Goal: Entertainment & Leisure: Browse casually

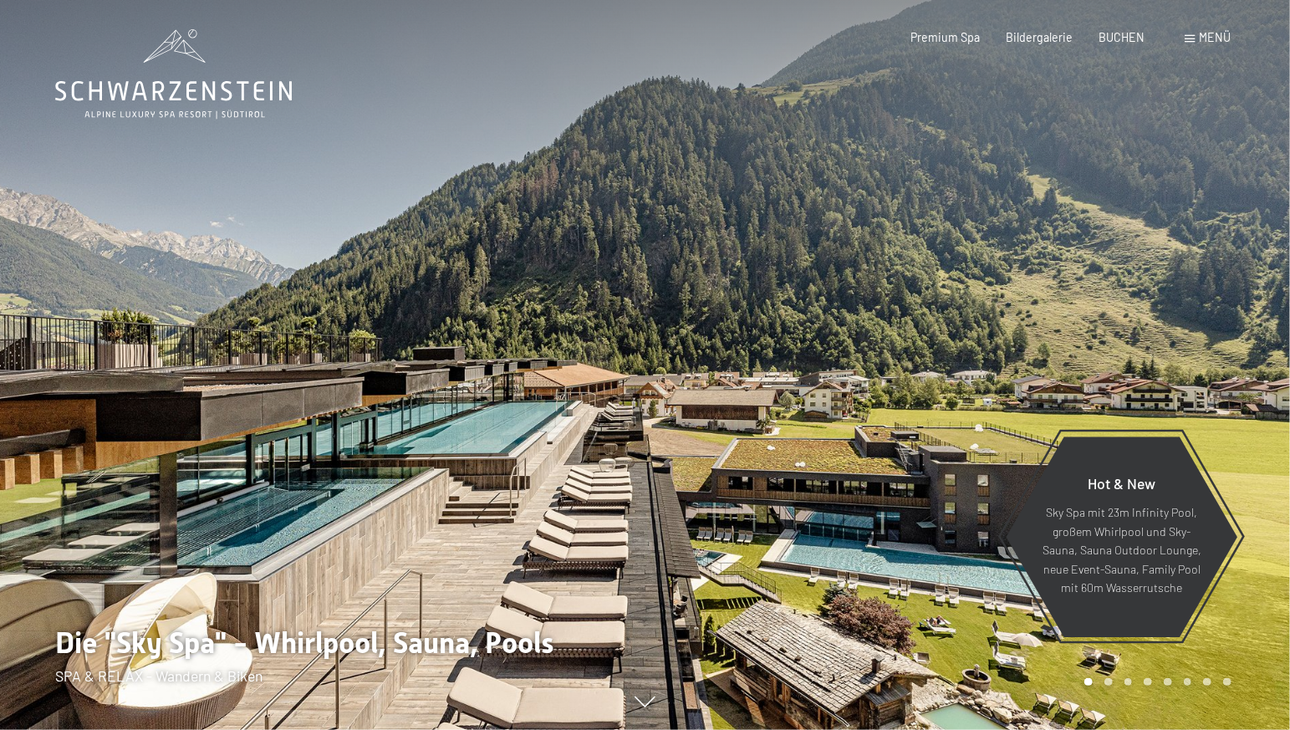
click at [1210, 38] on span "Menü" at bounding box center [1216, 37] width 32 height 14
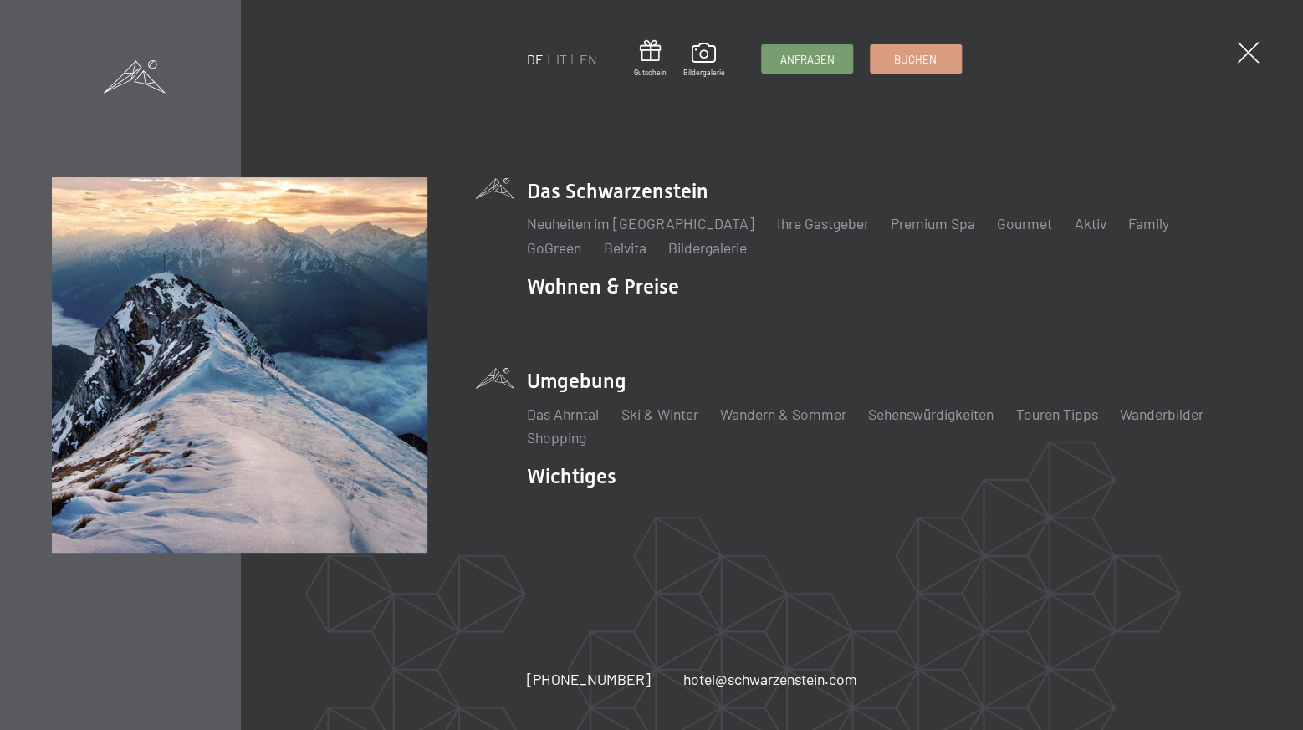
click at [584, 390] on li "Umgebung Das Ahrntal Ski & Winter Skifahren Skischule Wandern & Sommer Wandern …" at bounding box center [889, 407] width 724 height 80
click at [1148, 412] on link "Wanderbilder" at bounding box center [1162, 414] width 84 height 18
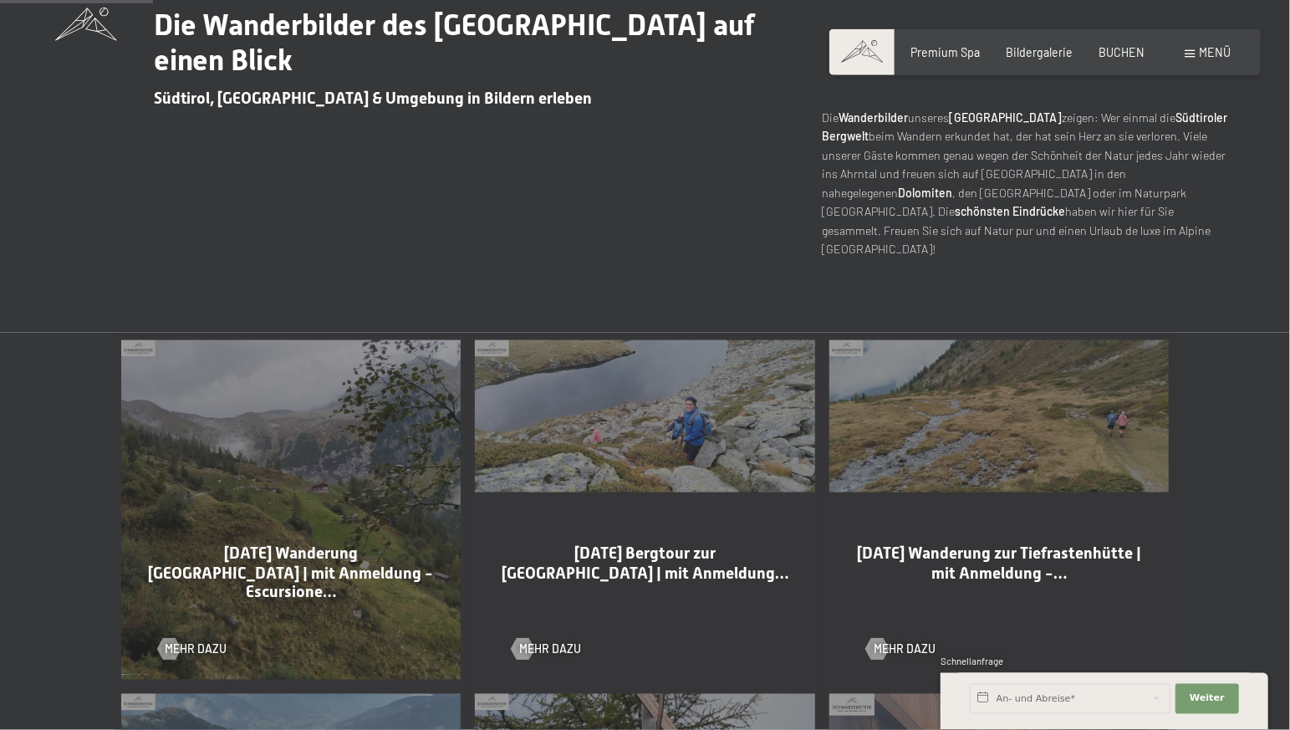
scroll to position [615, 0]
click at [645, 404] on div "12-09-2025 Bergtour zur Schwarzensteinhütte | mit Anmeldung… Mehr dazu" at bounding box center [645, 509] width 355 height 355
click at [554, 640] on span "Mehr dazu" at bounding box center [567, 648] width 62 height 17
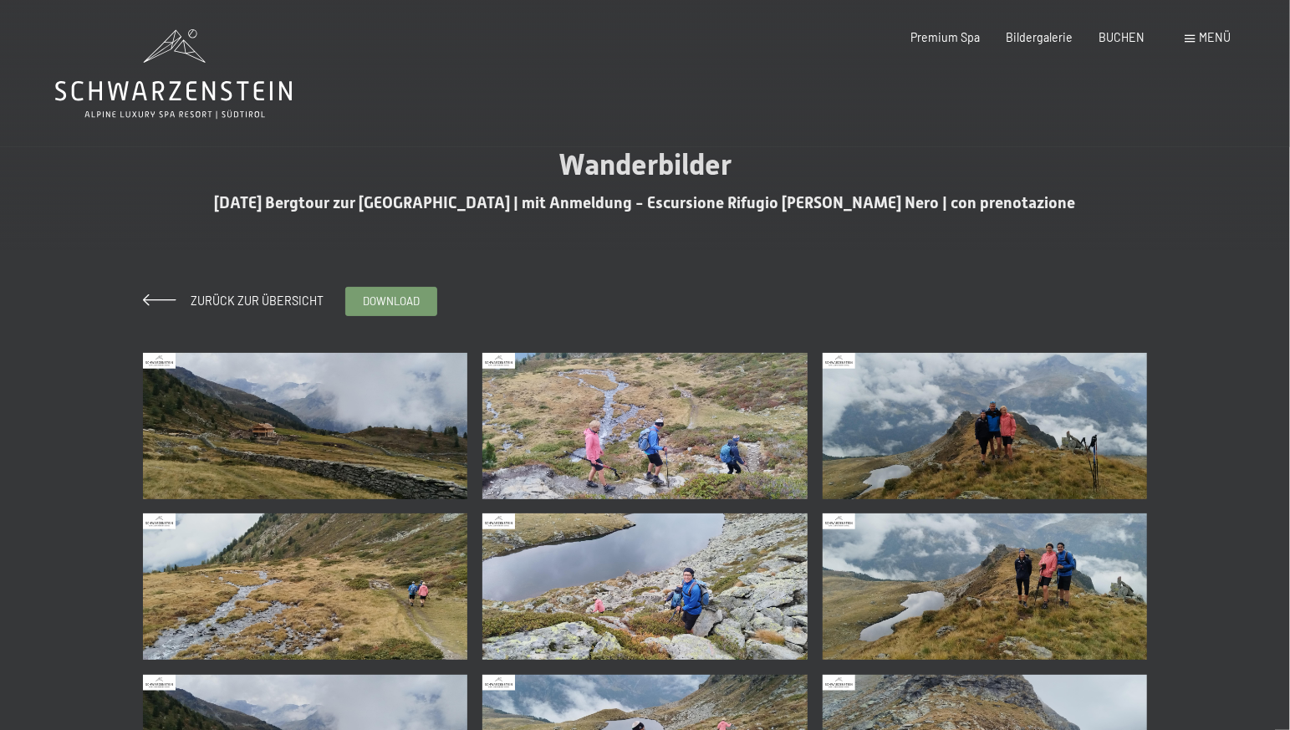
click at [339, 465] on img at bounding box center [305, 426] width 325 height 146
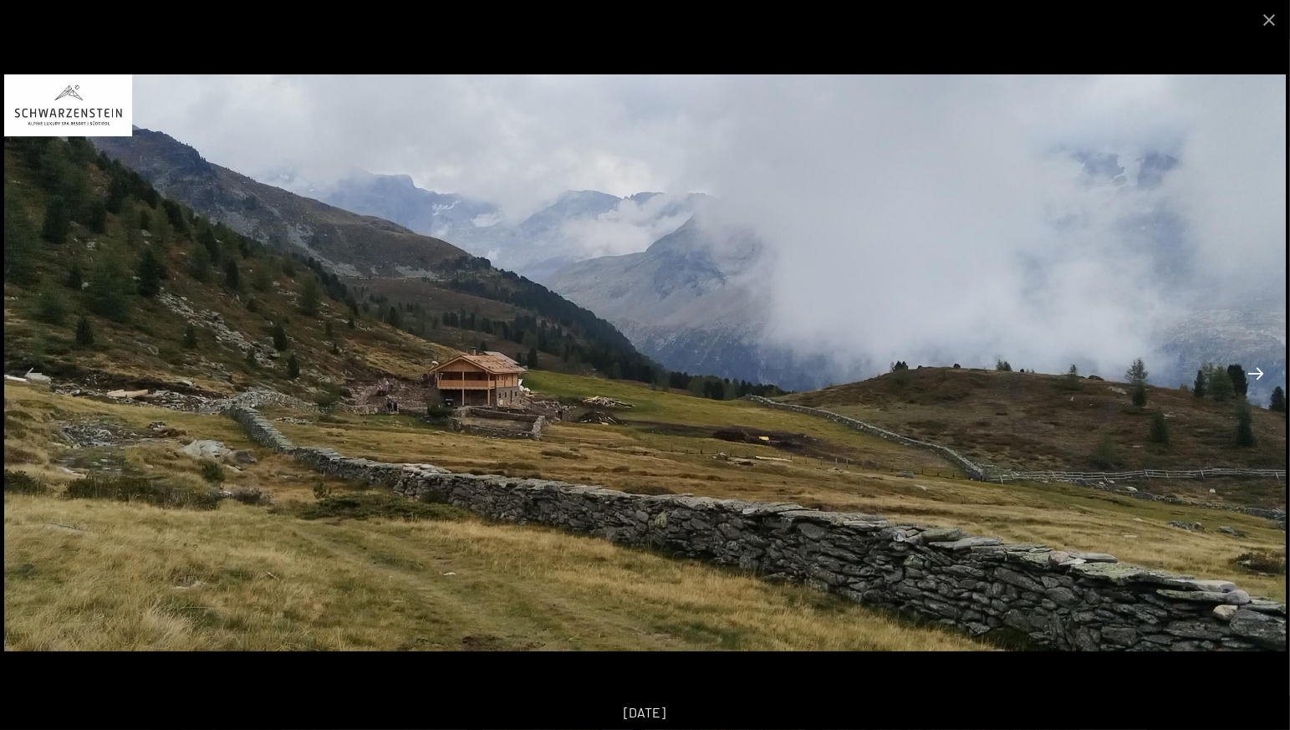
click at [1254, 370] on button "Next slide" at bounding box center [1255, 373] width 35 height 33
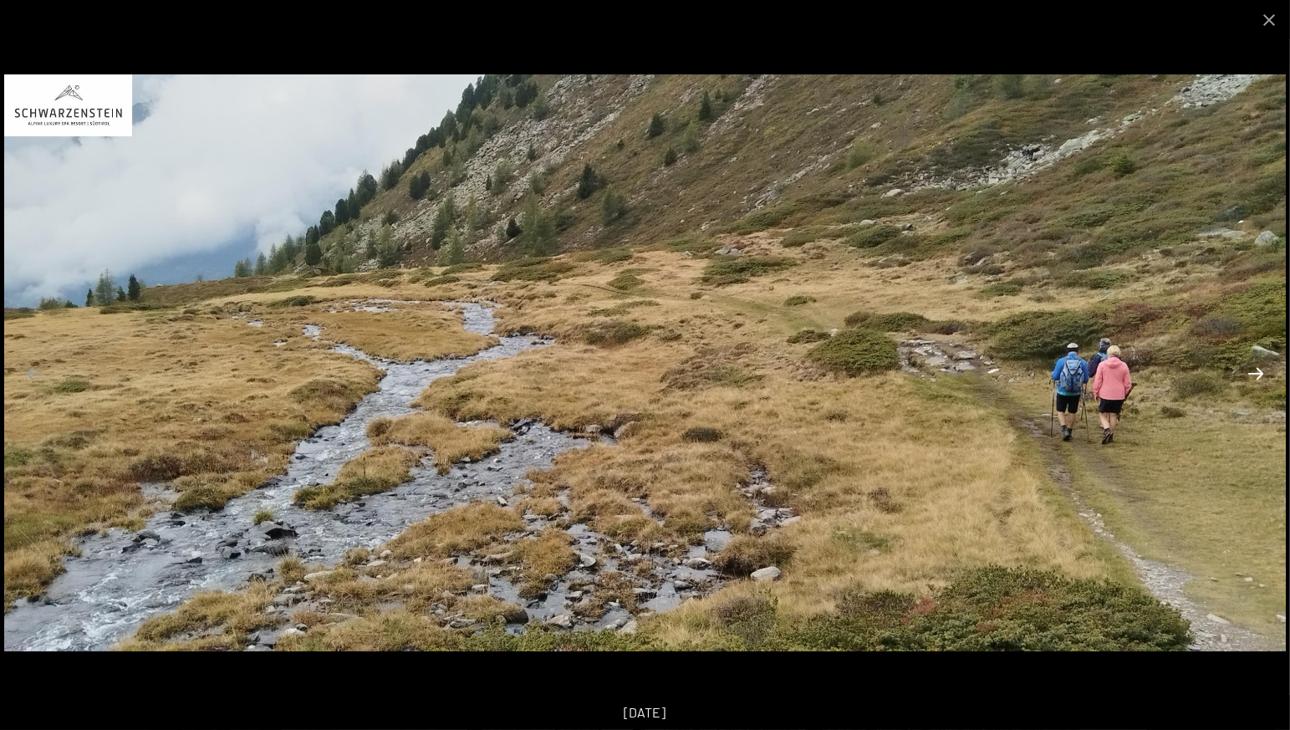
click at [1252, 374] on button "Next slide" at bounding box center [1255, 373] width 35 height 33
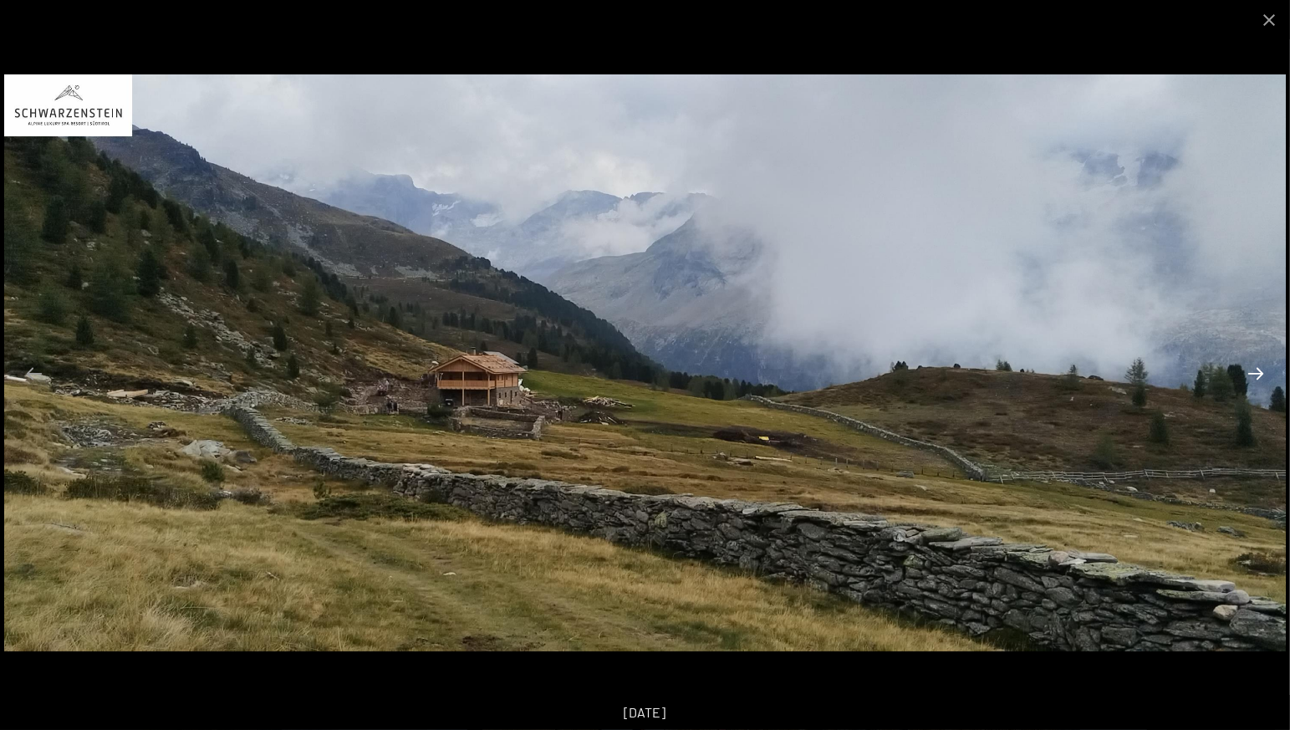
click at [1252, 374] on button "Next slide" at bounding box center [1255, 373] width 35 height 33
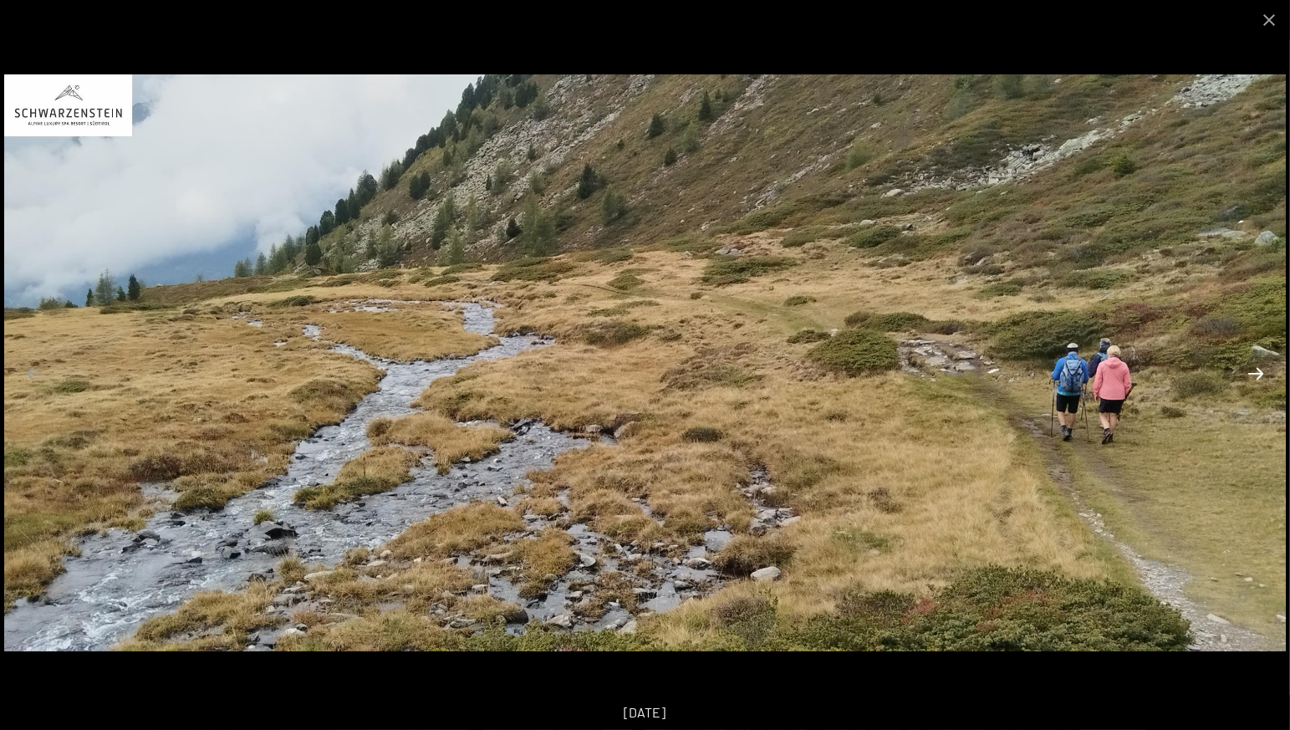
click at [1252, 374] on button "Next slide" at bounding box center [1255, 373] width 35 height 33
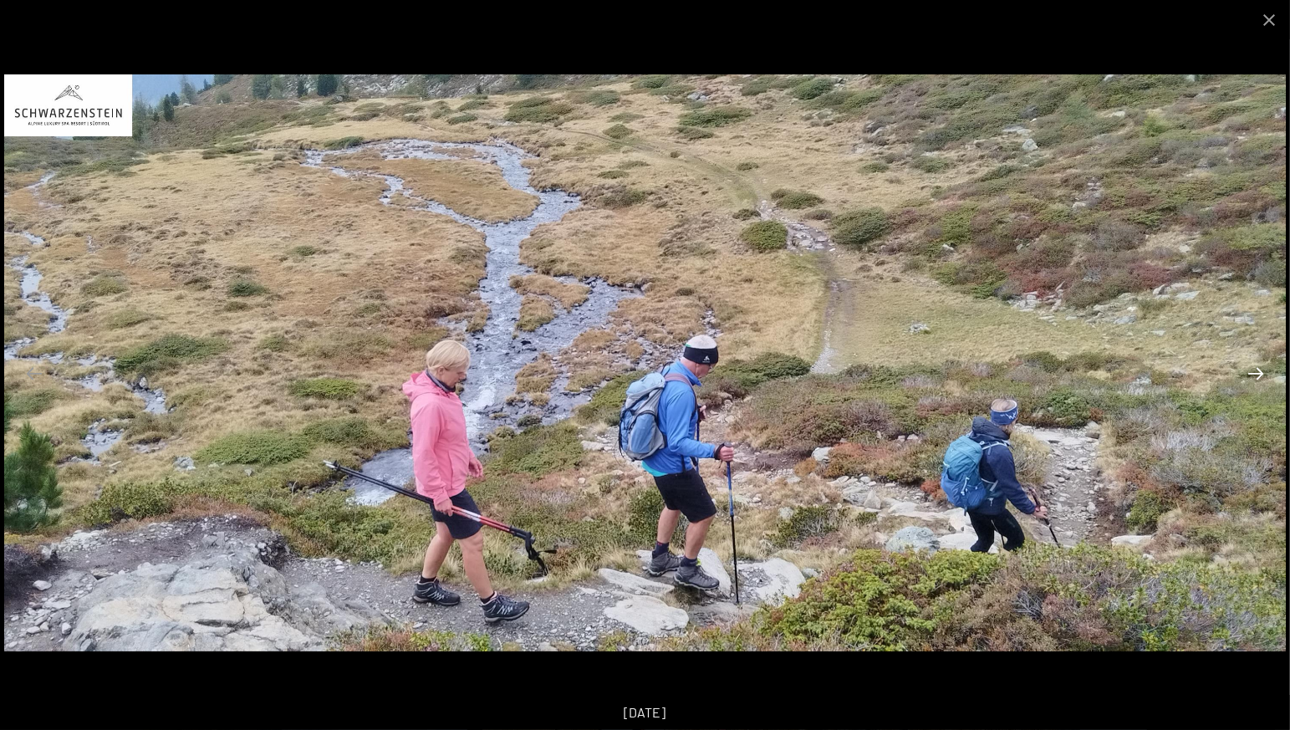
click at [1256, 373] on button "Next slide" at bounding box center [1255, 373] width 35 height 33
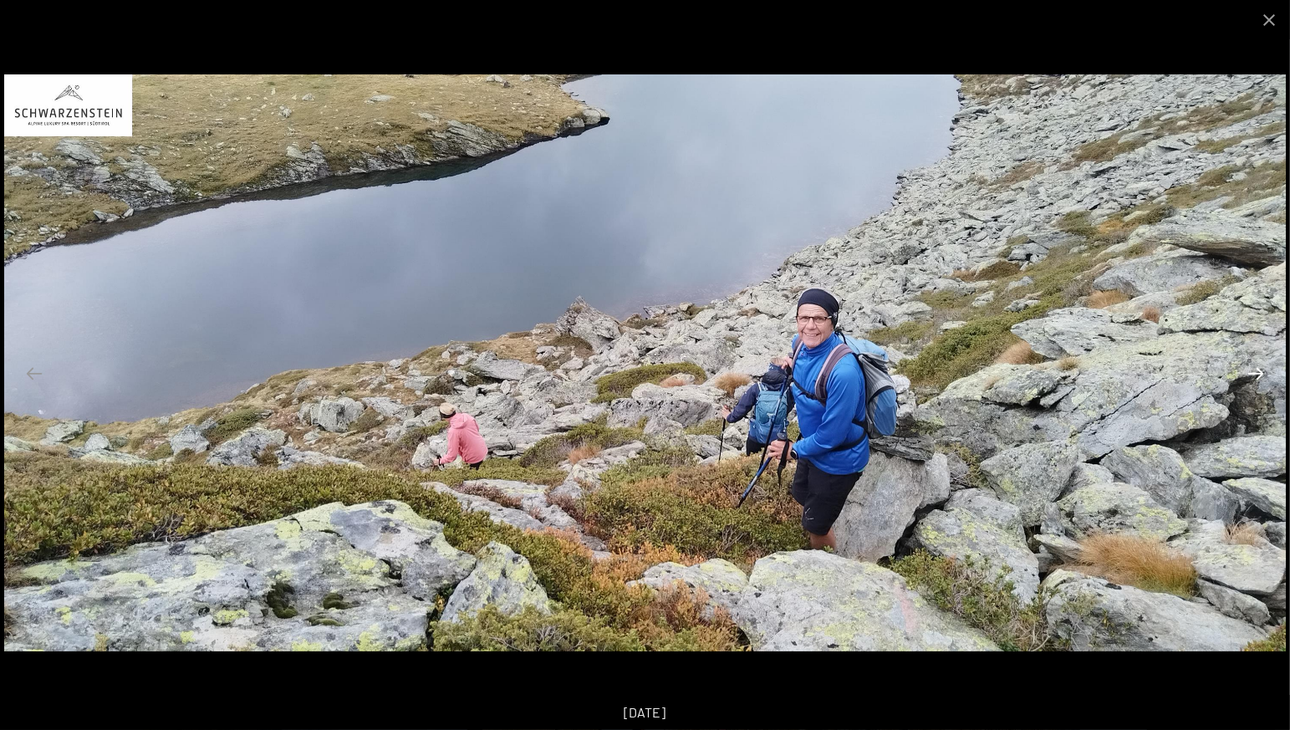
click at [1255, 370] on button "Next slide" at bounding box center [1255, 373] width 35 height 33
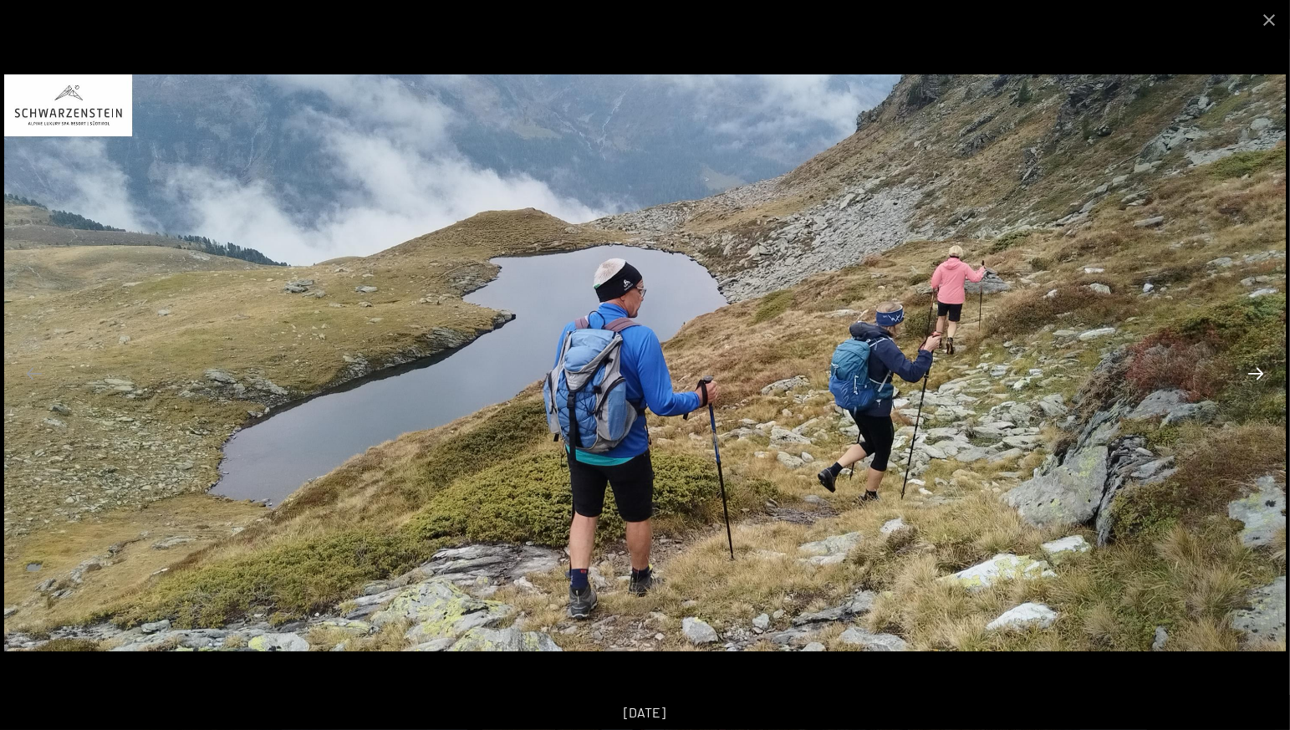
click at [1251, 373] on button "Next slide" at bounding box center [1255, 373] width 35 height 33
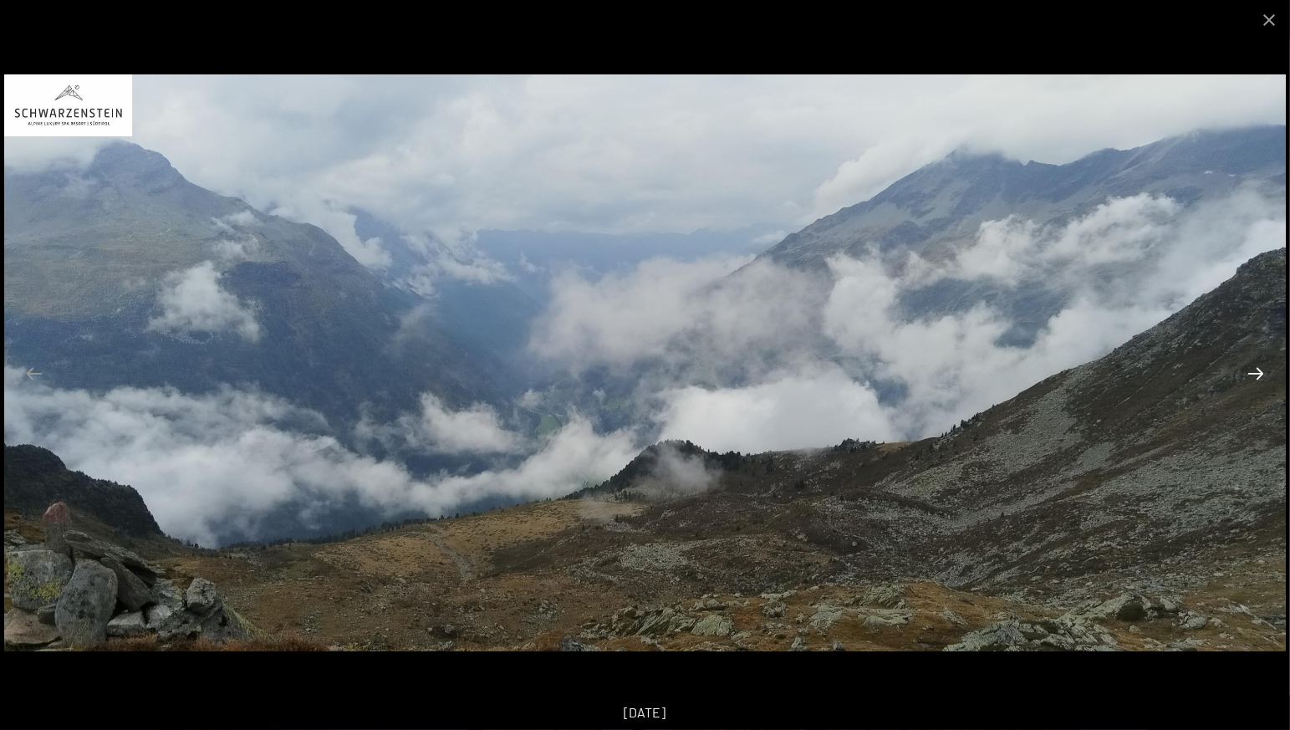
click at [1251, 373] on button "Next slide" at bounding box center [1255, 373] width 35 height 33
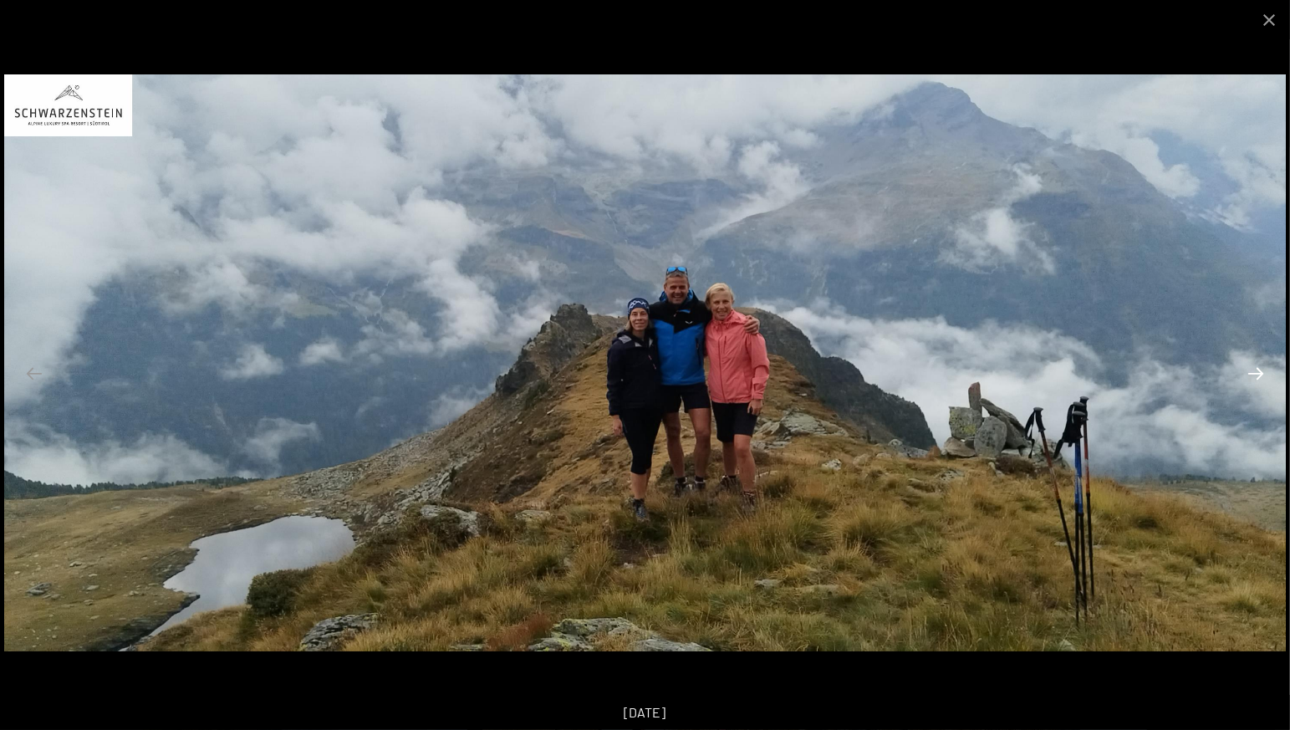
click at [1252, 373] on button "Next slide" at bounding box center [1255, 373] width 35 height 33
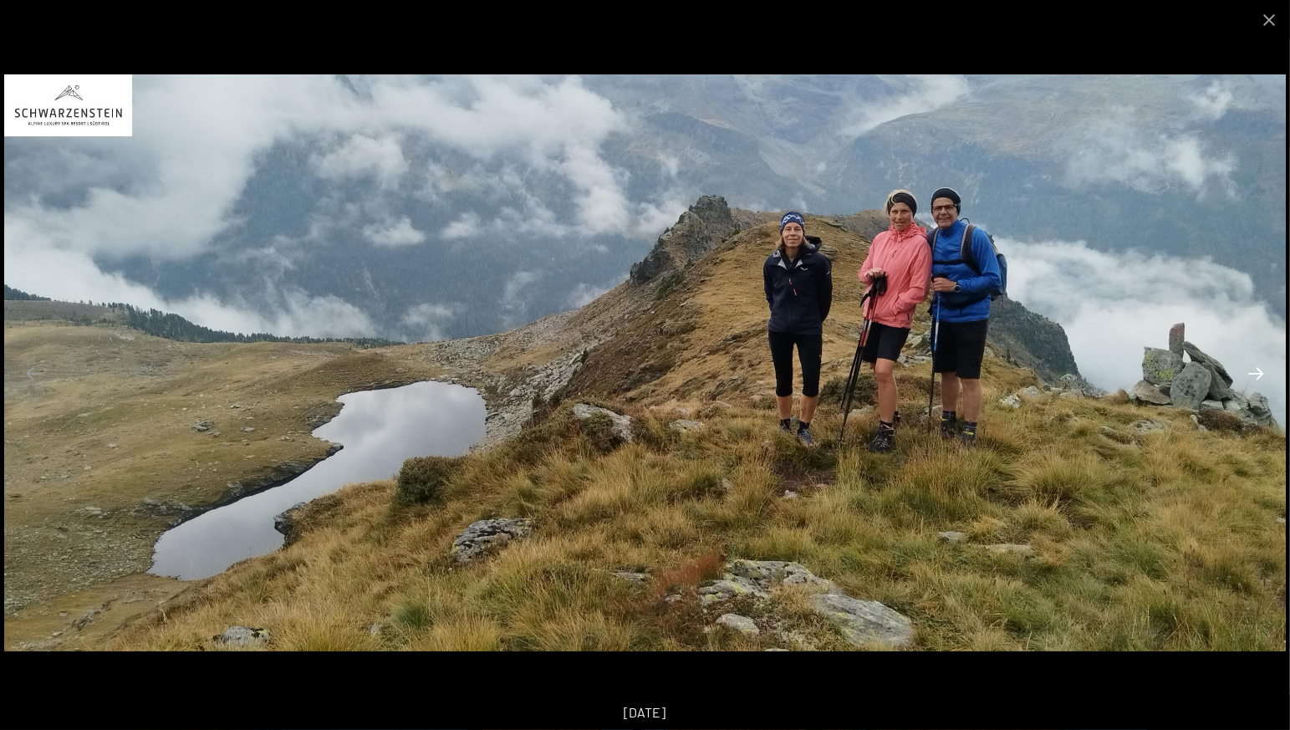
click at [1252, 373] on button "Next slide" at bounding box center [1255, 373] width 35 height 33
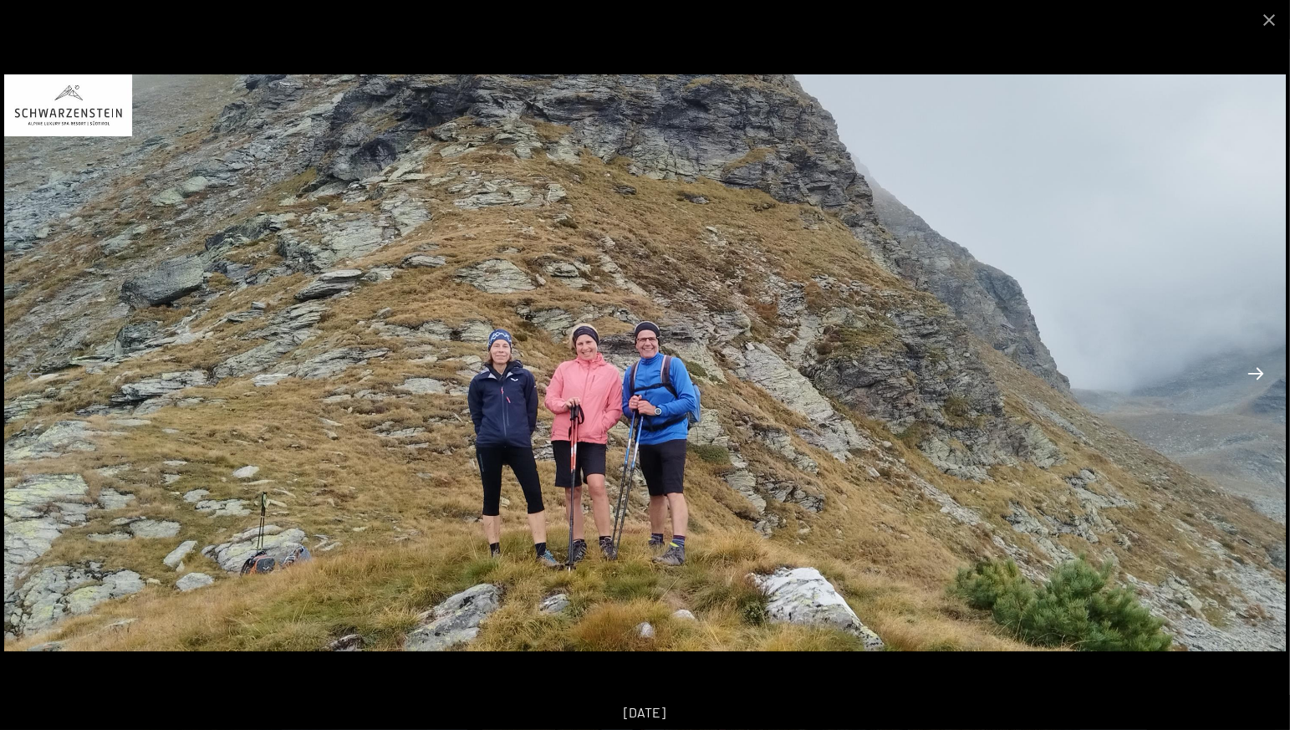
click at [1251, 371] on button "Next slide" at bounding box center [1255, 373] width 35 height 33
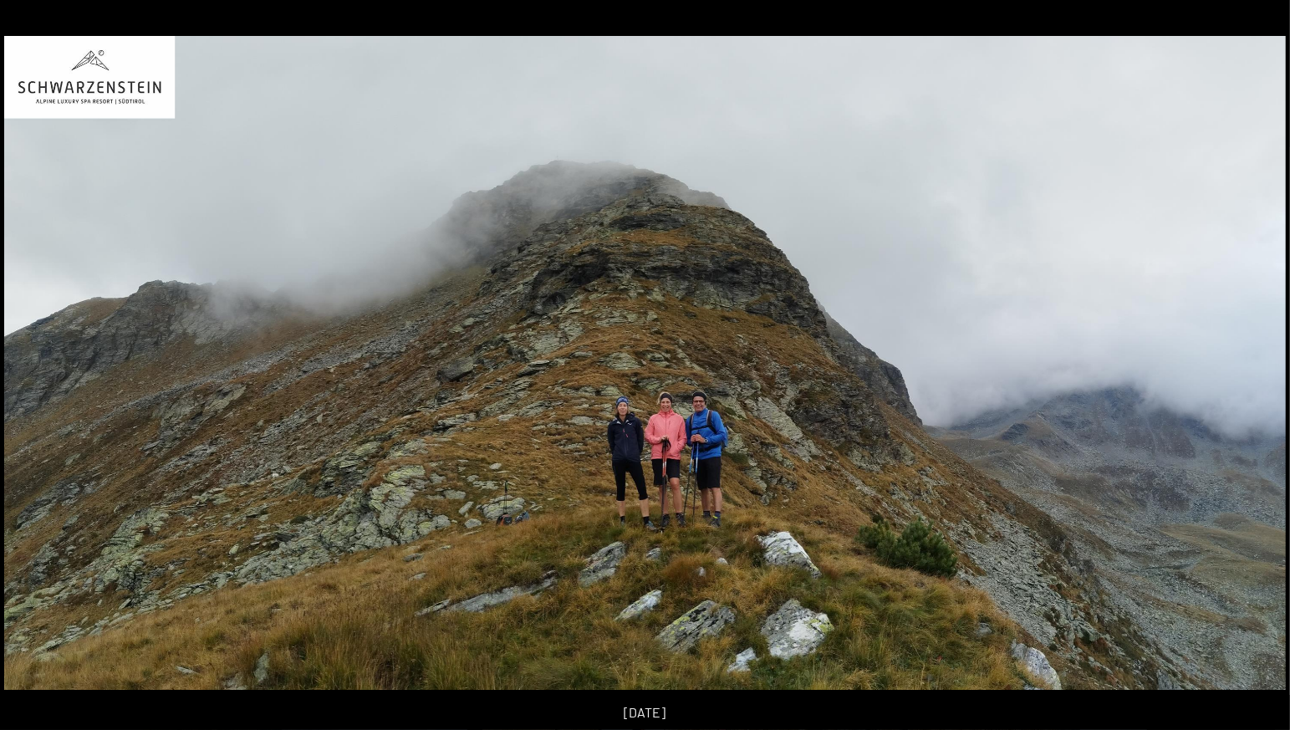
click at [1251, 371] on button "Next slide" at bounding box center [1264, 373] width 35 height 33
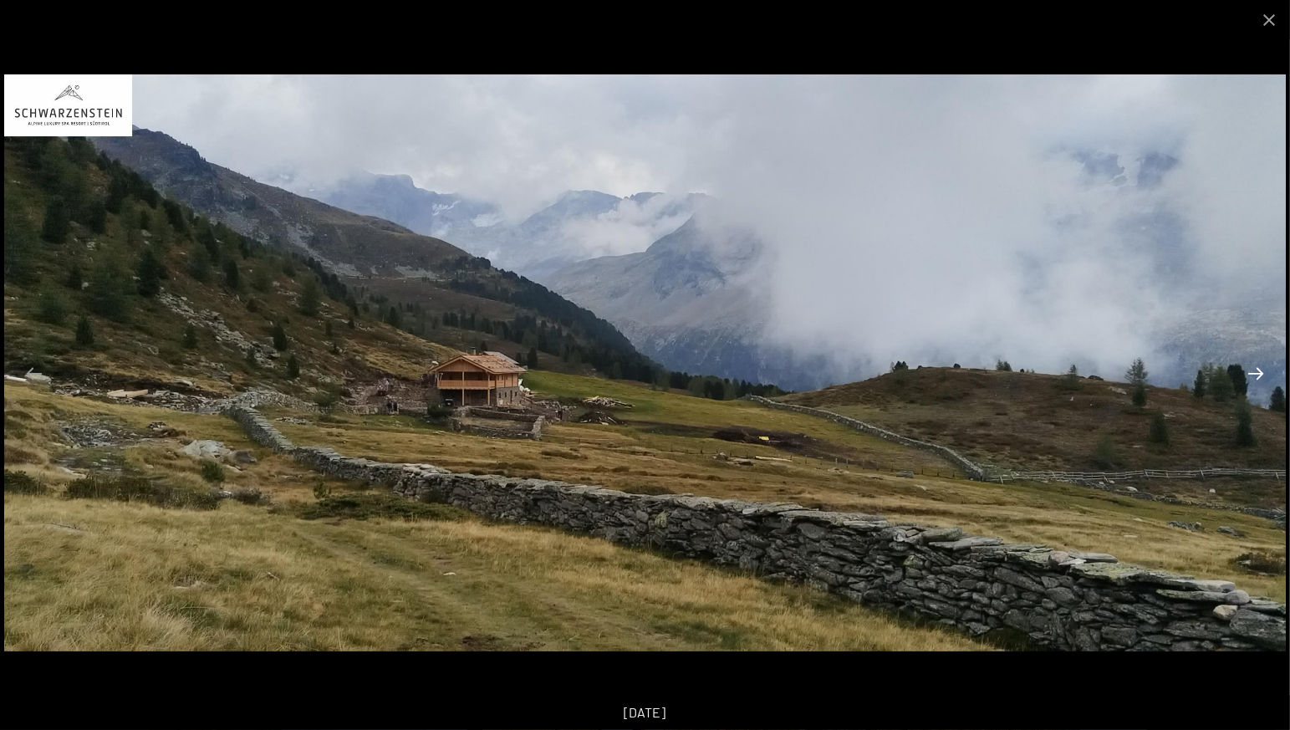
click at [1251, 371] on button "Next slide" at bounding box center [1255, 373] width 35 height 33
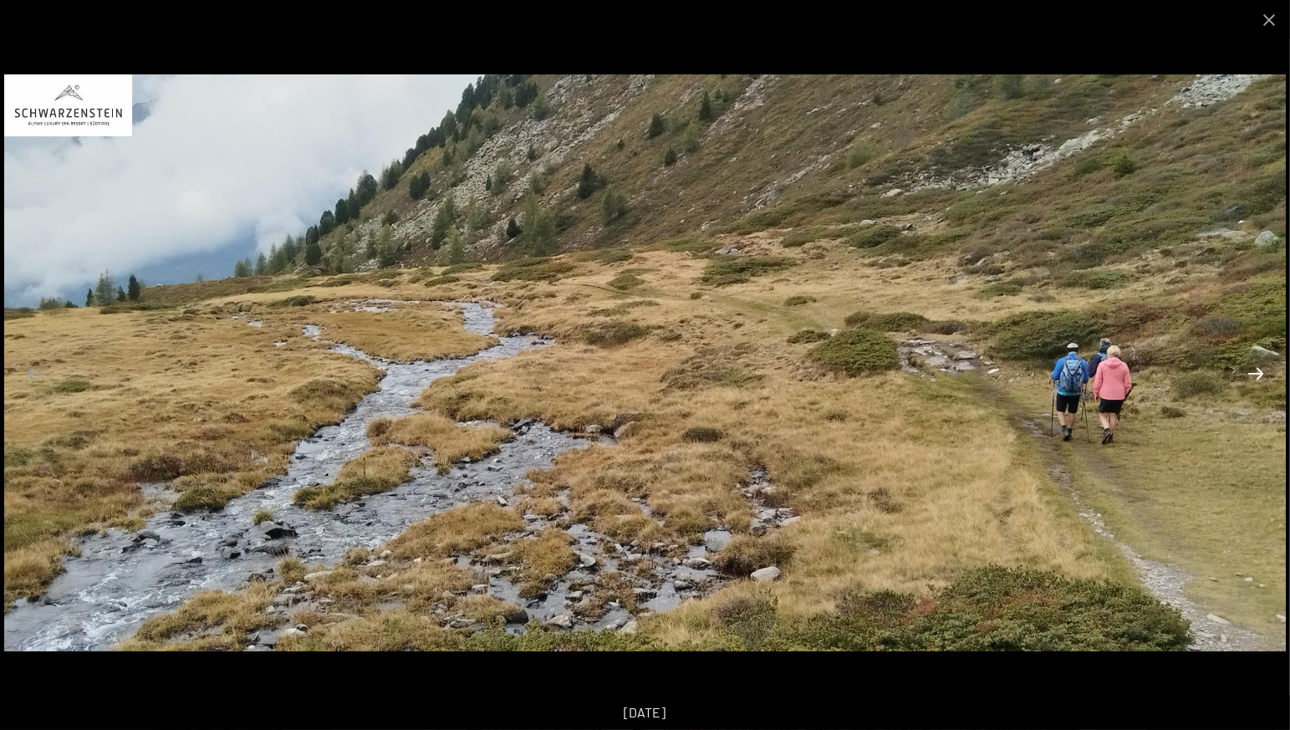
click at [1251, 371] on button "Next slide" at bounding box center [1255, 373] width 35 height 33
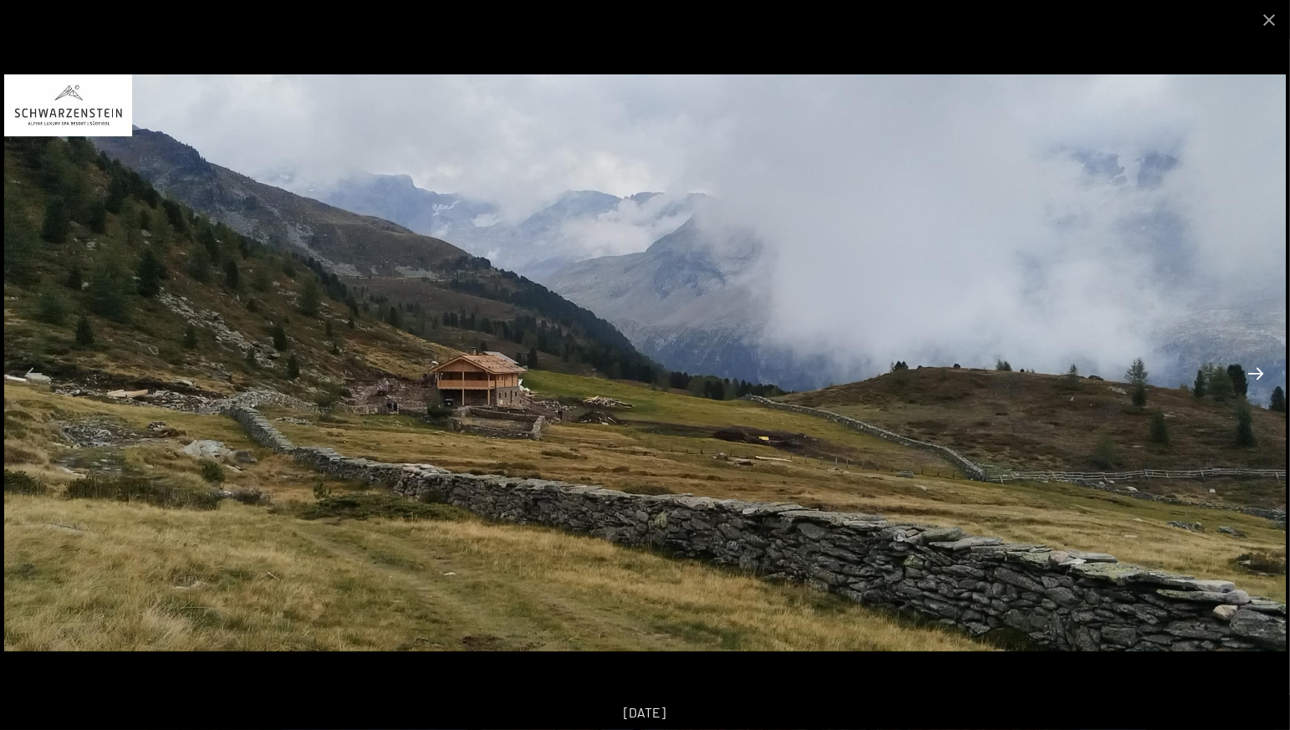
click at [1251, 371] on button "Next slide" at bounding box center [1255, 373] width 35 height 33
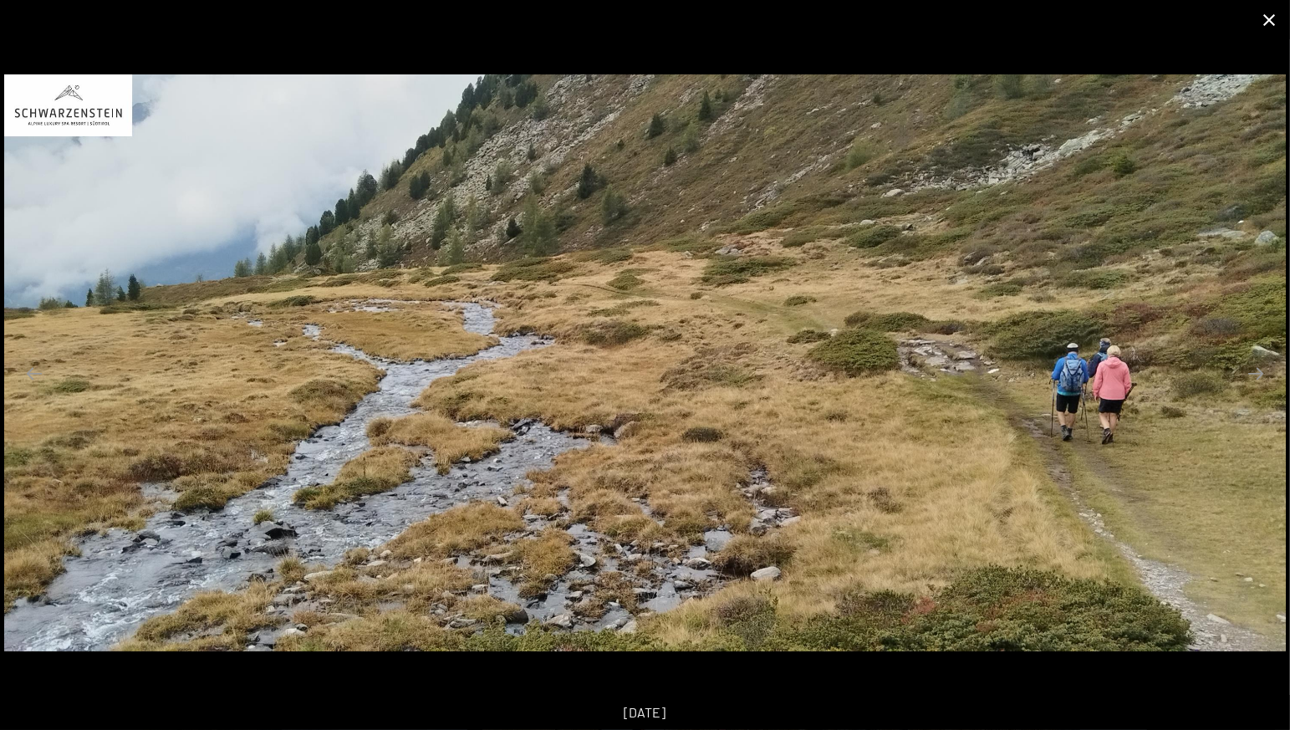
click at [1265, 17] on button "Close gallery" at bounding box center [1269, 19] width 42 height 39
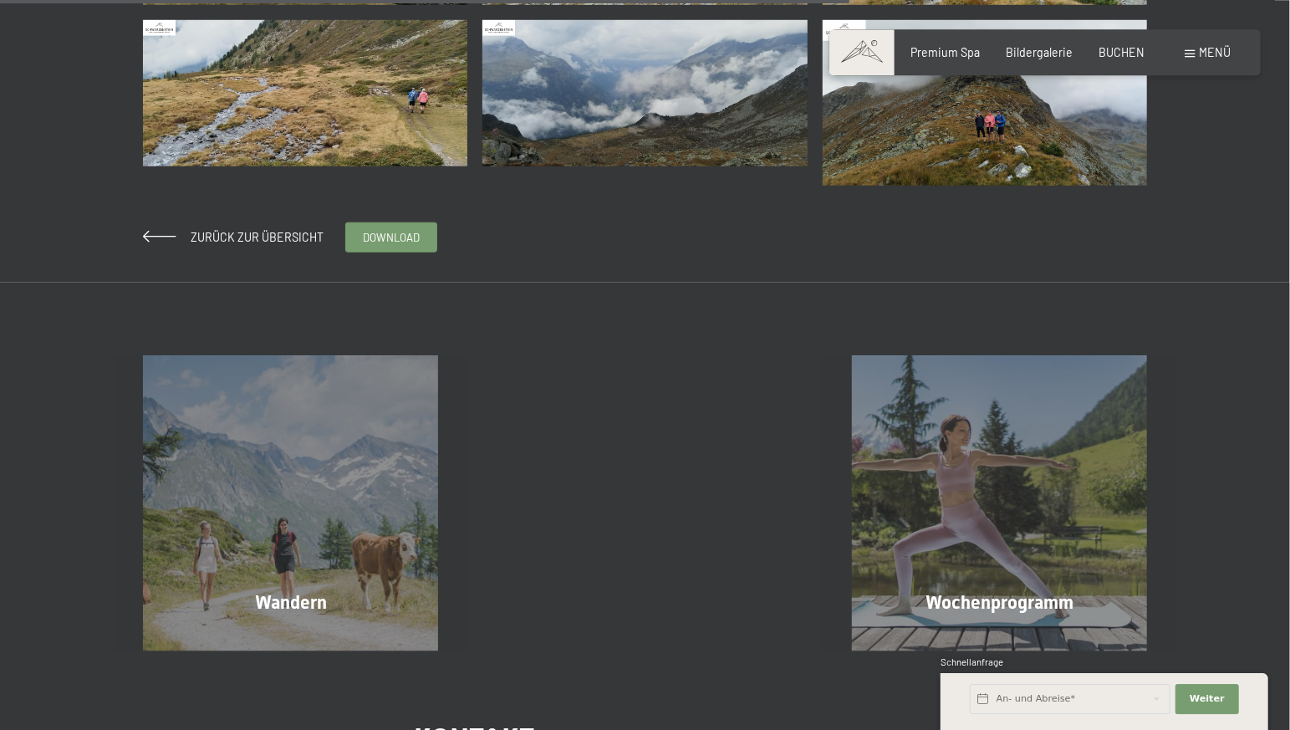
scroll to position [966, 0]
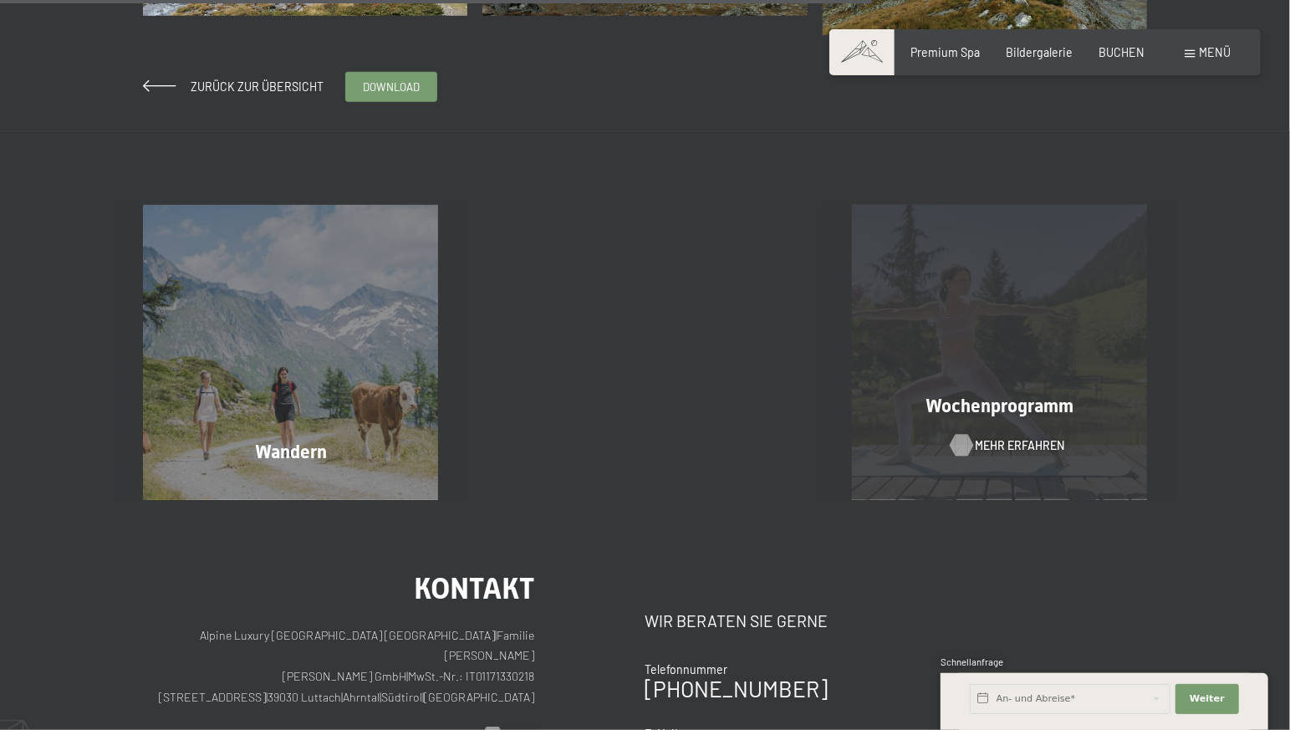
click at [998, 446] on span "Mehr erfahren" at bounding box center [1019, 445] width 89 height 17
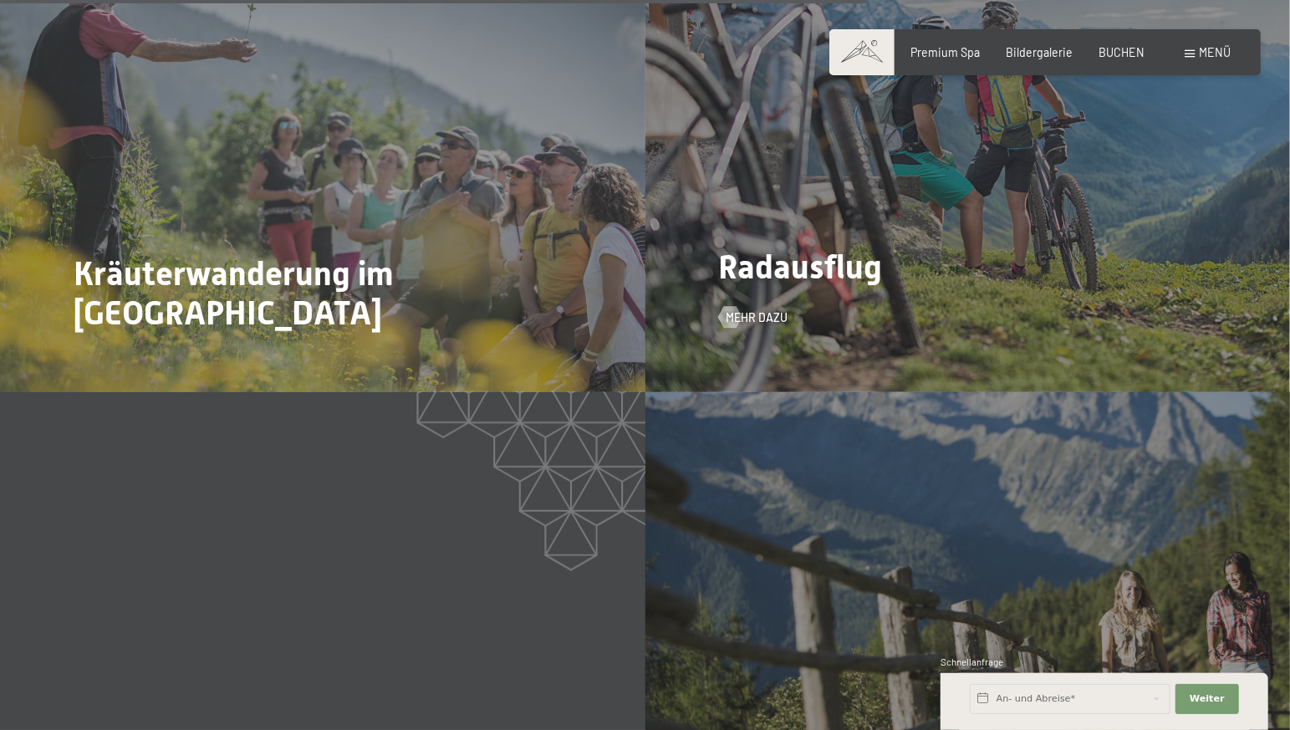
scroll to position [4126, 0]
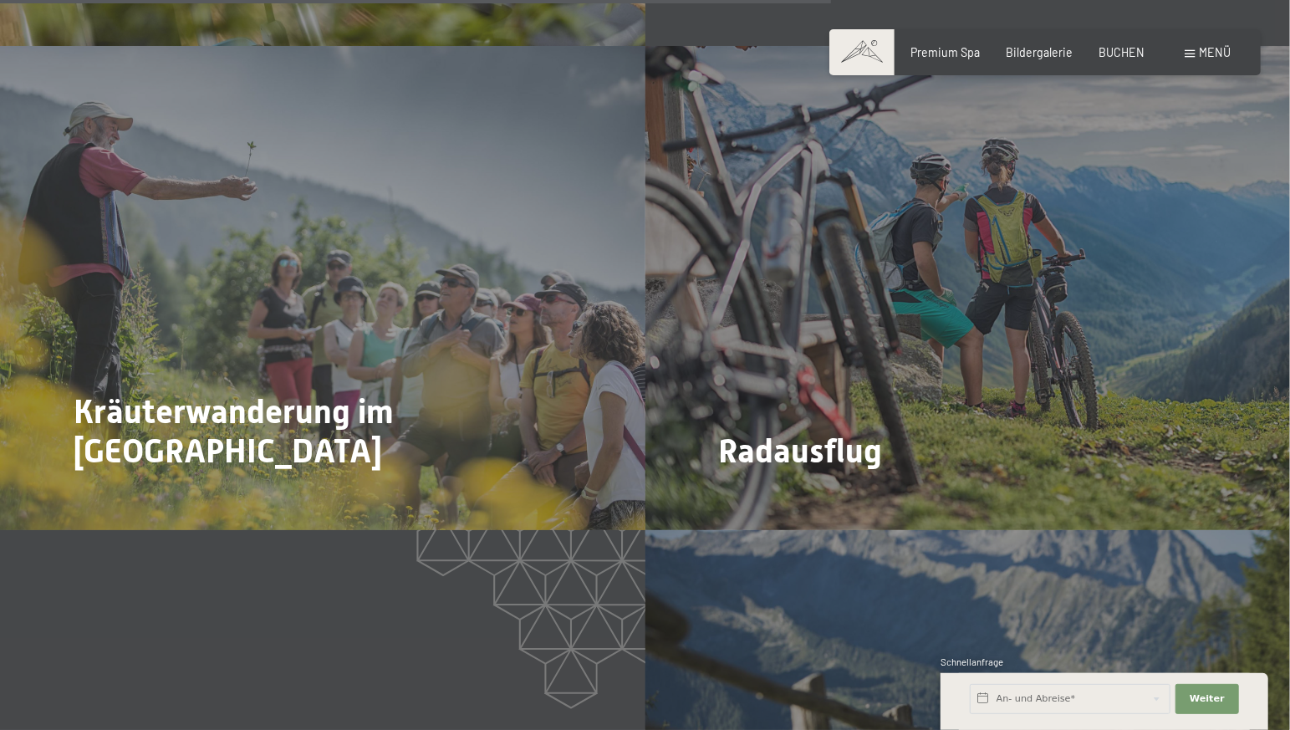
click at [1208, 52] on span "Menü" at bounding box center [1216, 52] width 32 height 14
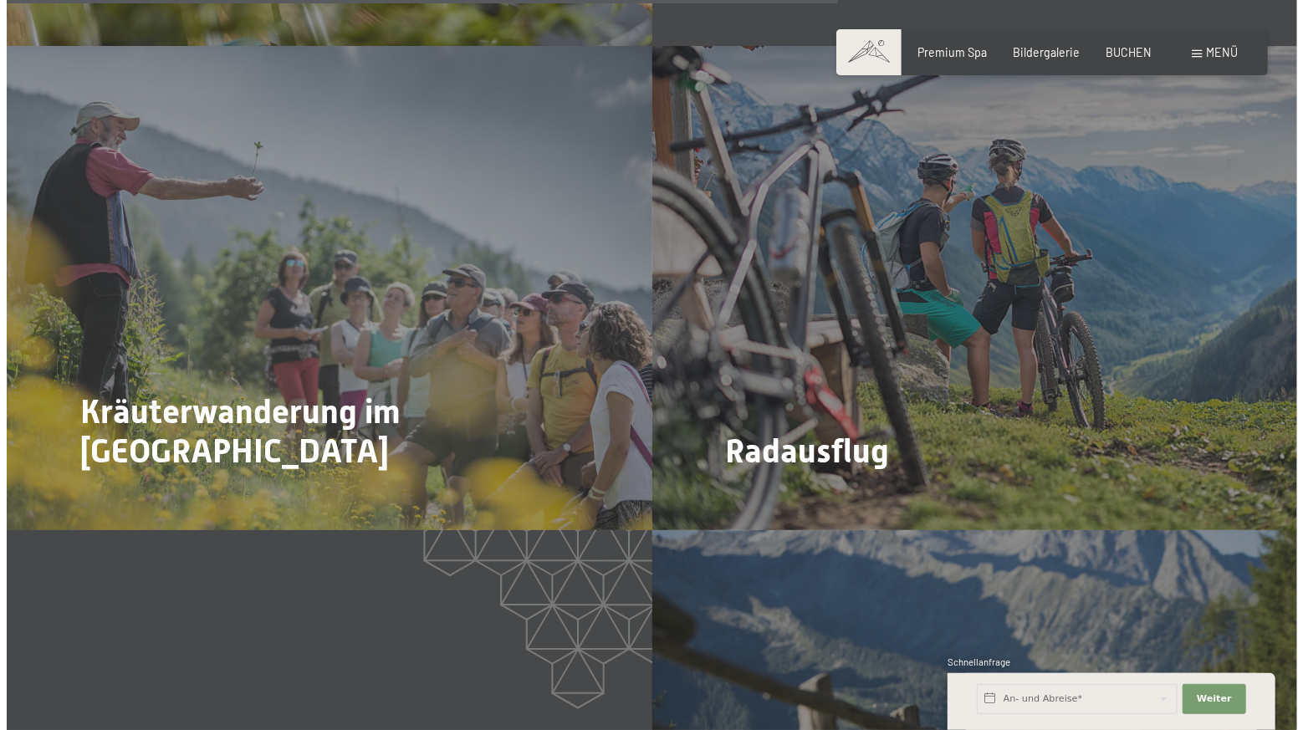
scroll to position [4139, 0]
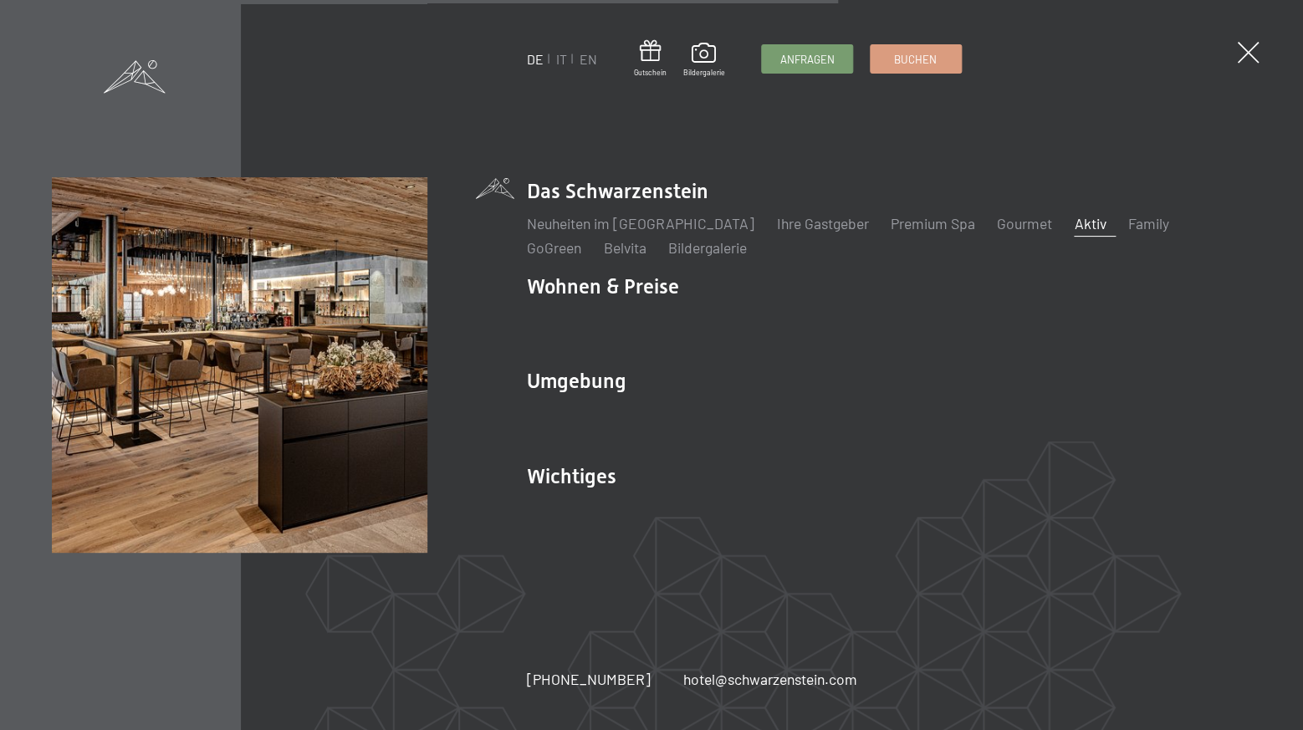
click at [1074, 224] on link "Aktiv" at bounding box center [1090, 223] width 32 height 18
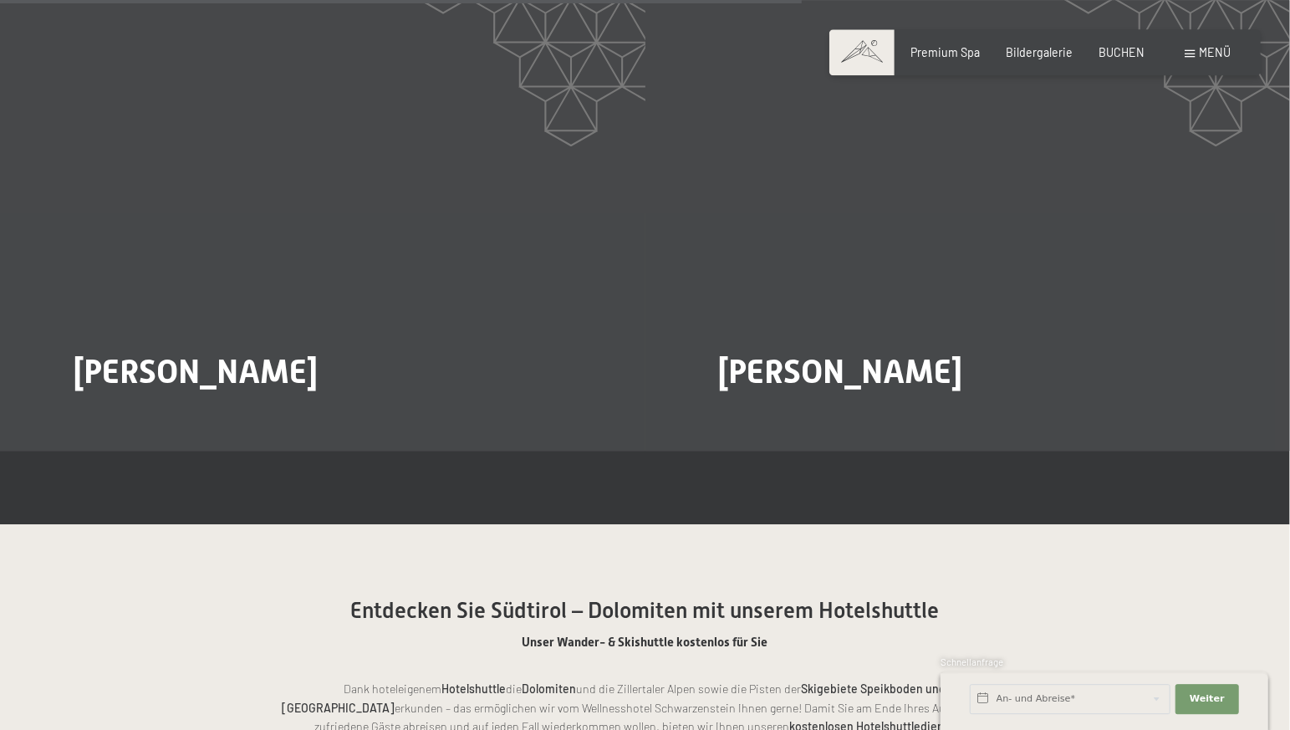
scroll to position [2897, 0]
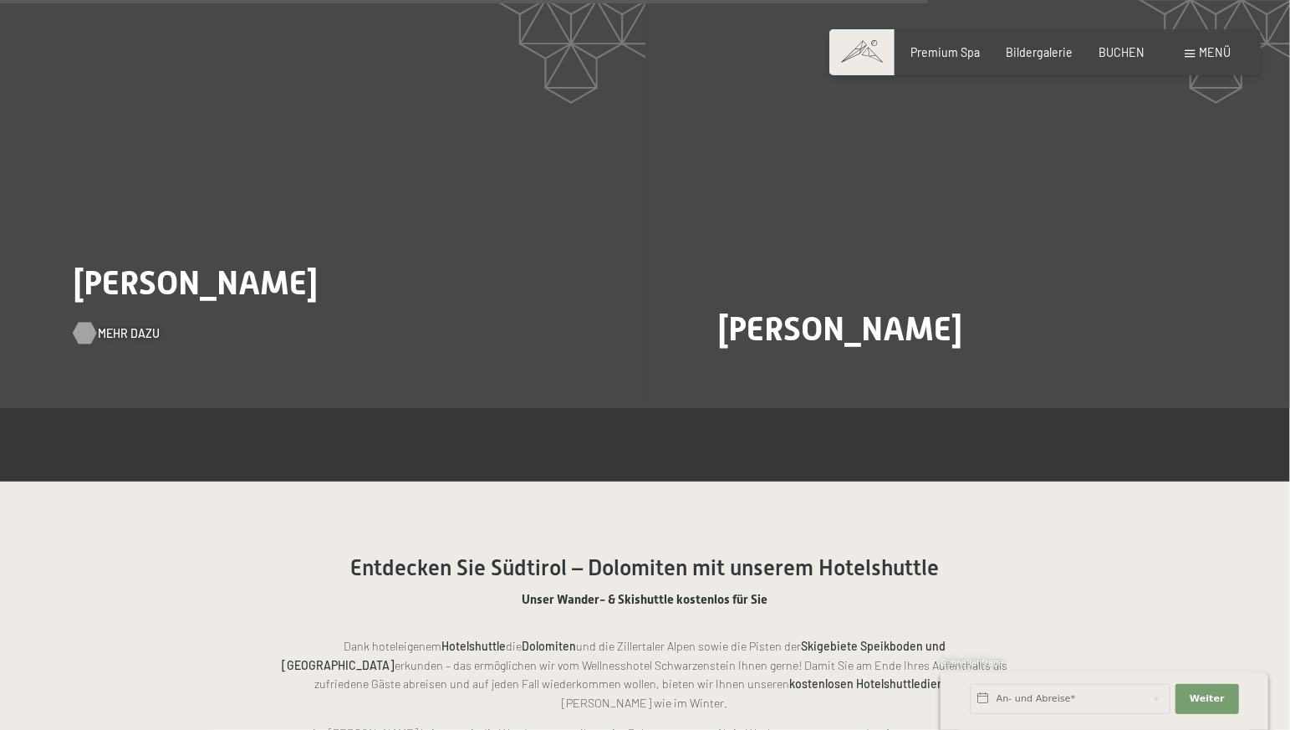
click at [113, 325] on span "Mehr dazu" at bounding box center [129, 333] width 62 height 17
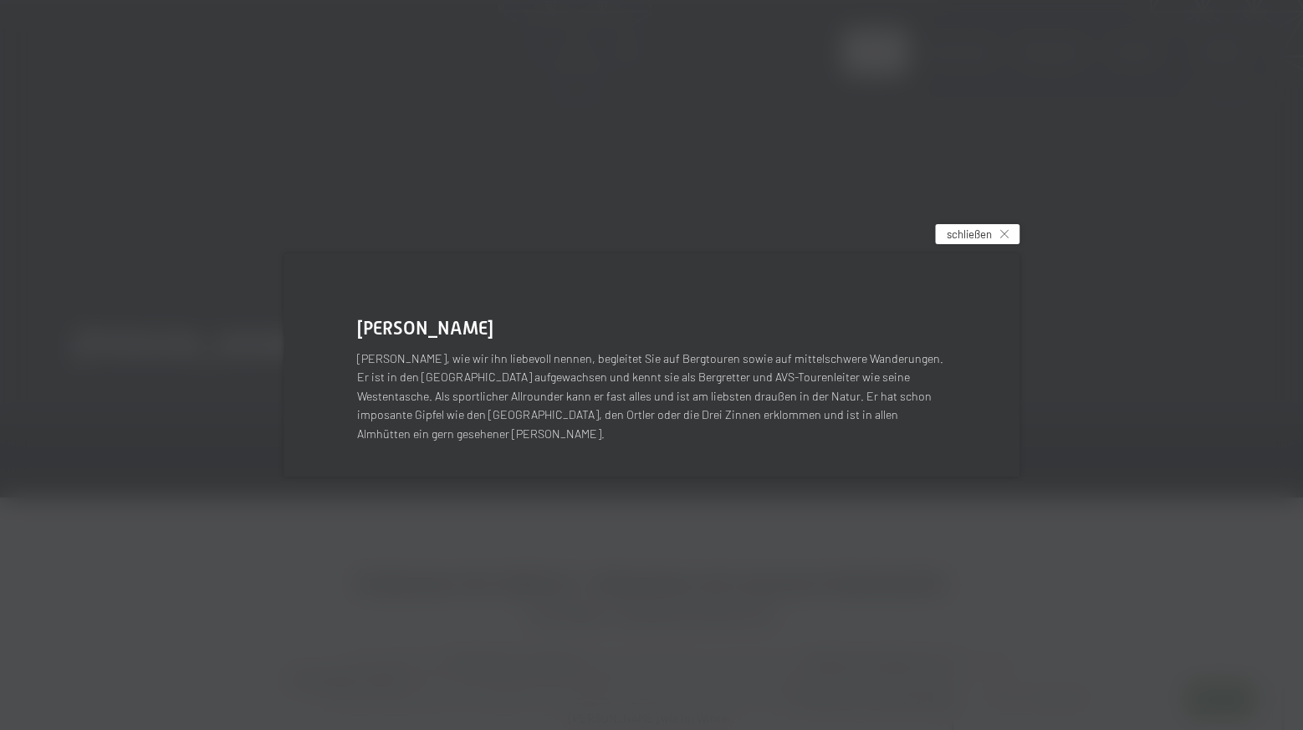
click at [976, 242] on span "schließen" at bounding box center [968, 234] width 45 height 15
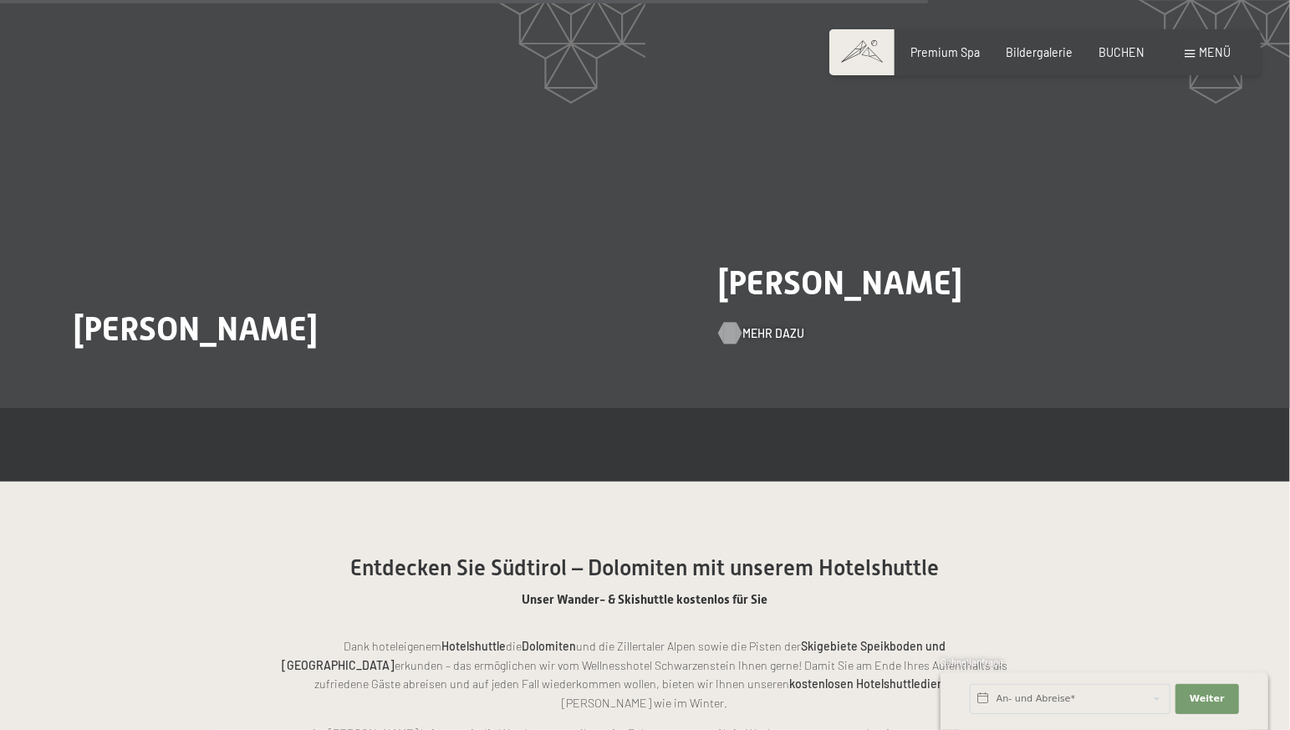
click at [758, 325] on span "Mehr dazu" at bounding box center [773, 333] width 62 height 17
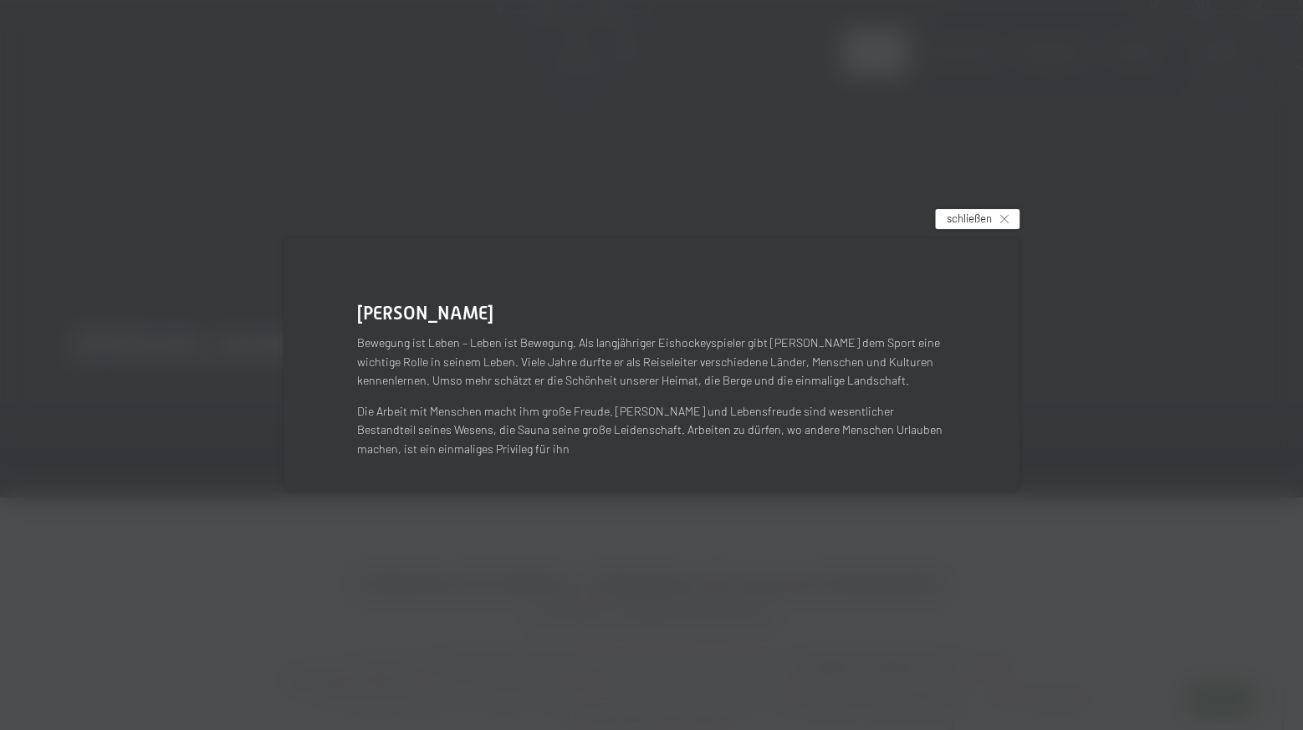
click at [956, 215] on span "schließen" at bounding box center [968, 218] width 45 height 15
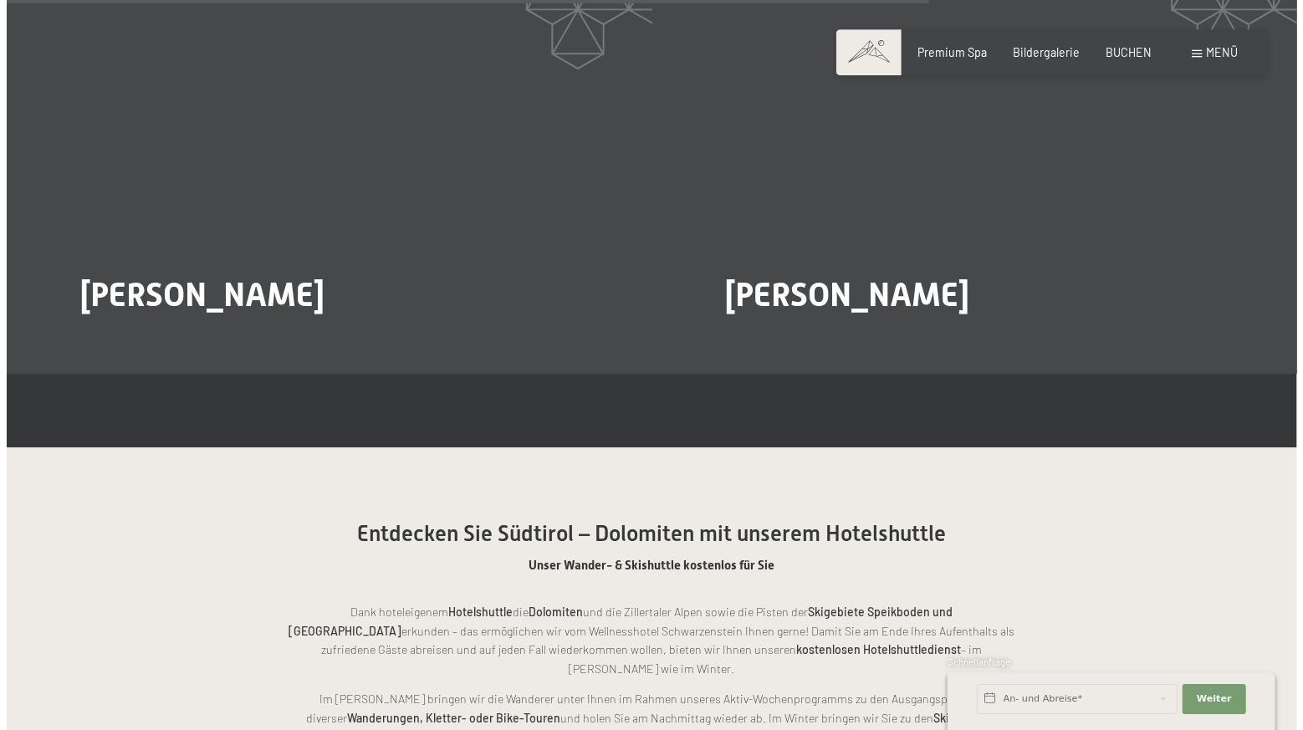
scroll to position [2985, 0]
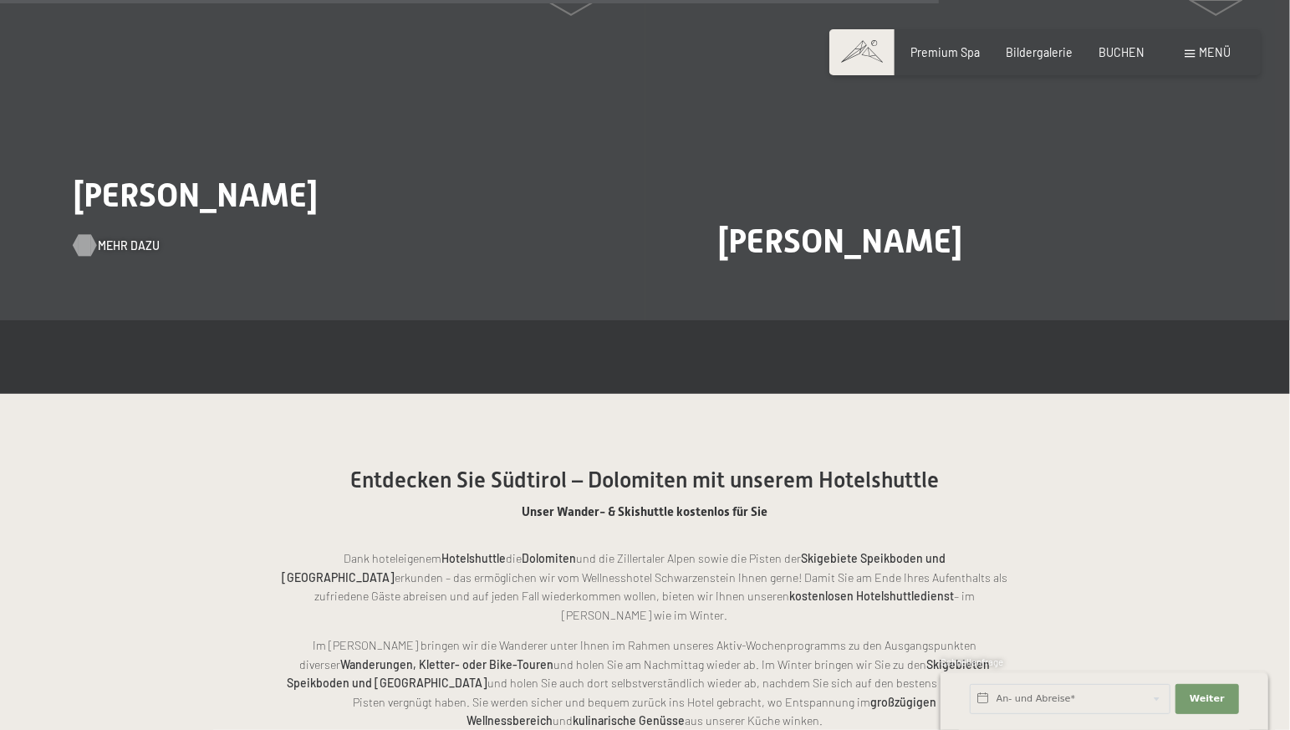
click at [123, 241] on span "Mehr dazu" at bounding box center [129, 245] width 62 height 17
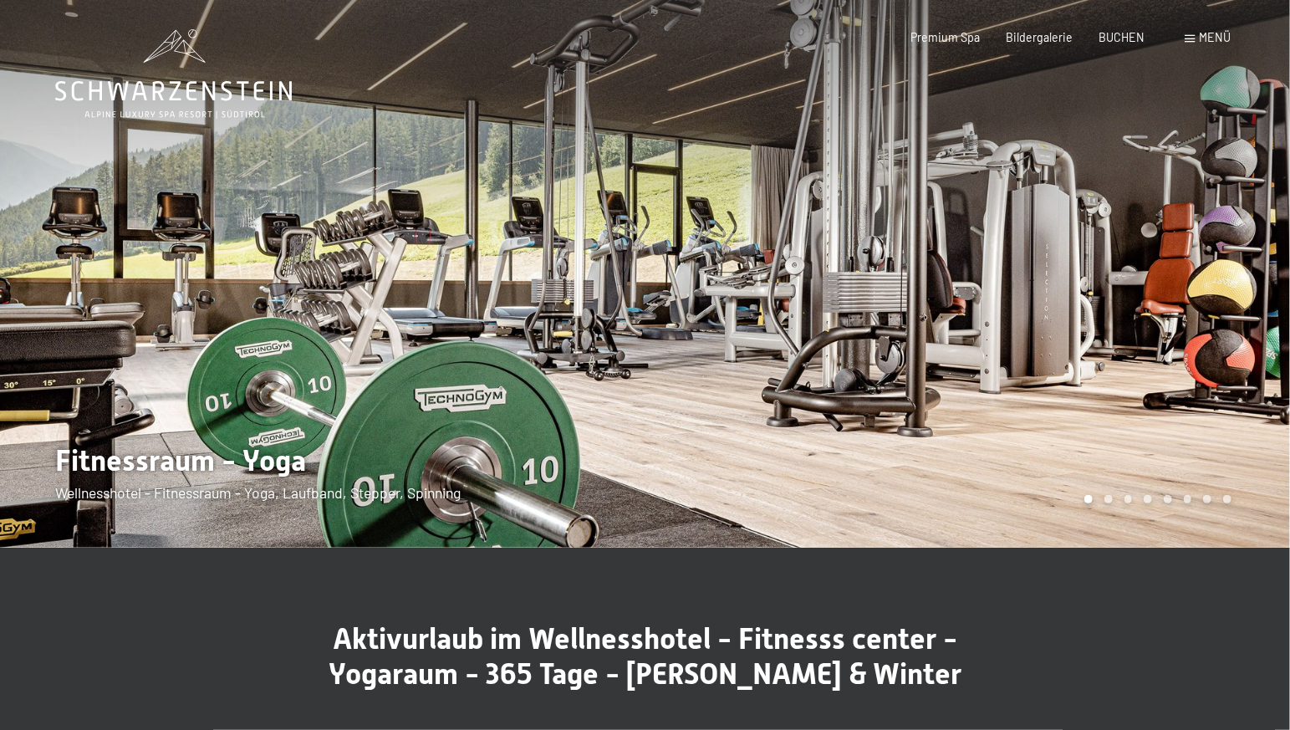
click at [1207, 36] on span "Menü" at bounding box center [1216, 37] width 32 height 14
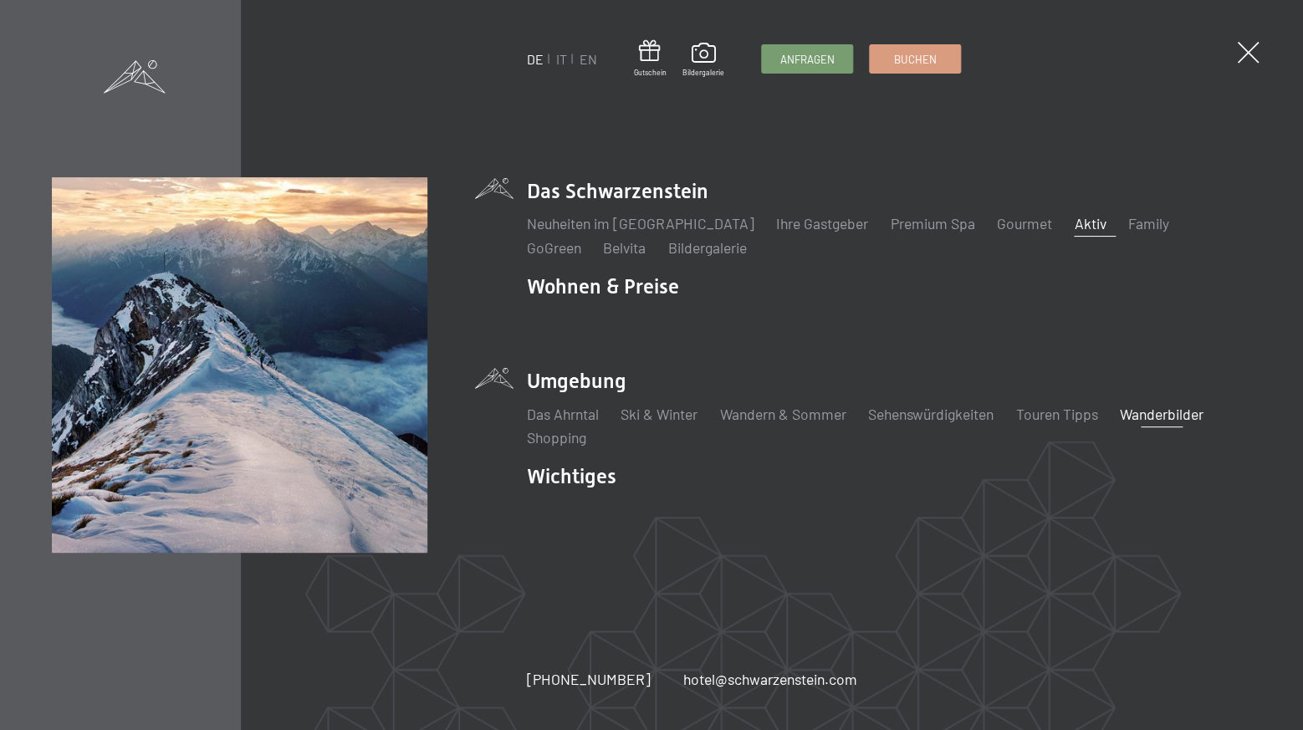
click at [1157, 416] on link "Wanderbilder" at bounding box center [1162, 414] width 84 height 18
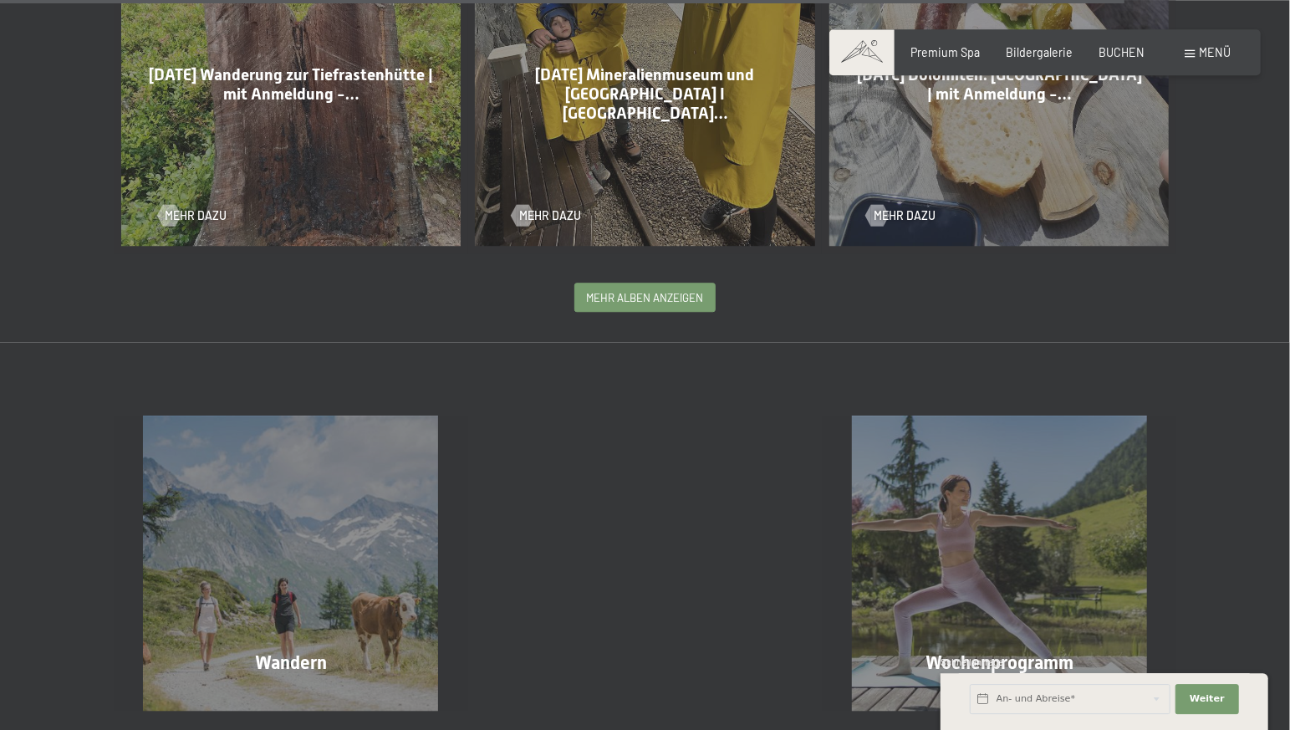
scroll to position [3863, 0]
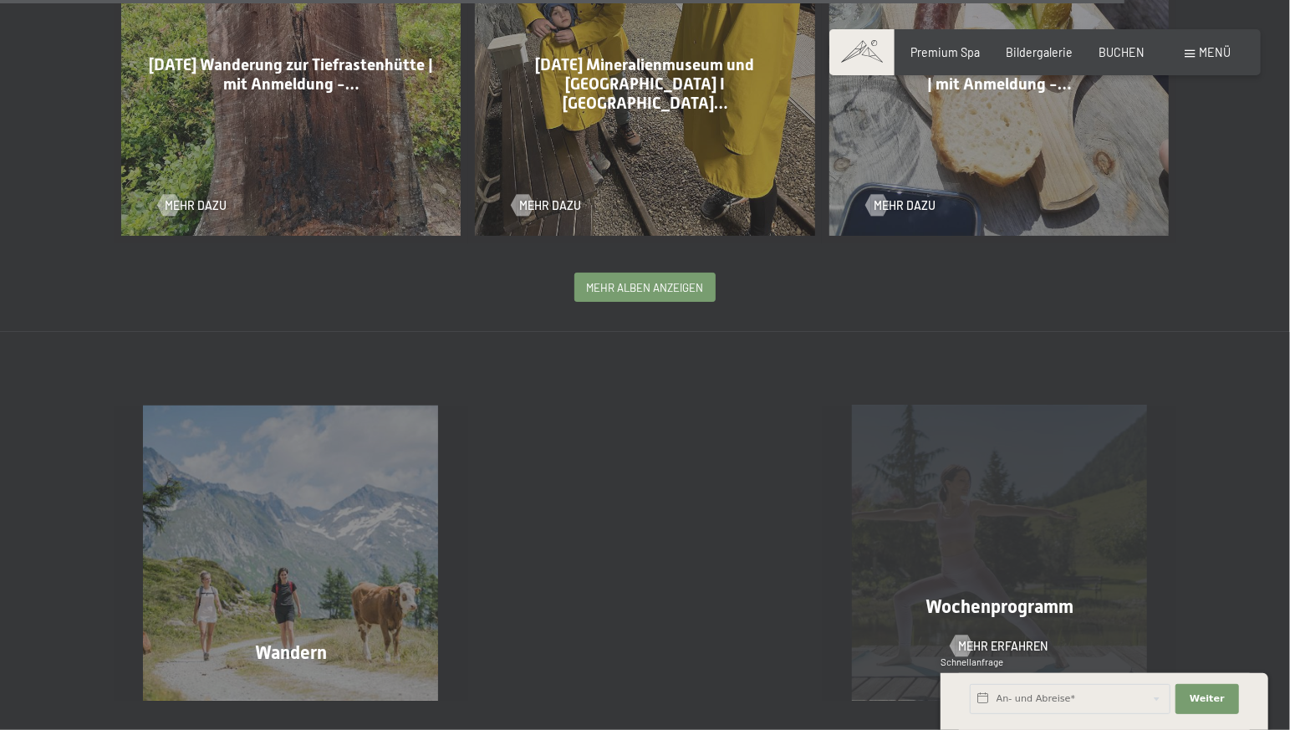
click at [972, 615] on div "Wochenprogramm Mehr erfahren" at bounding box center [999, 553] width 355 height 295
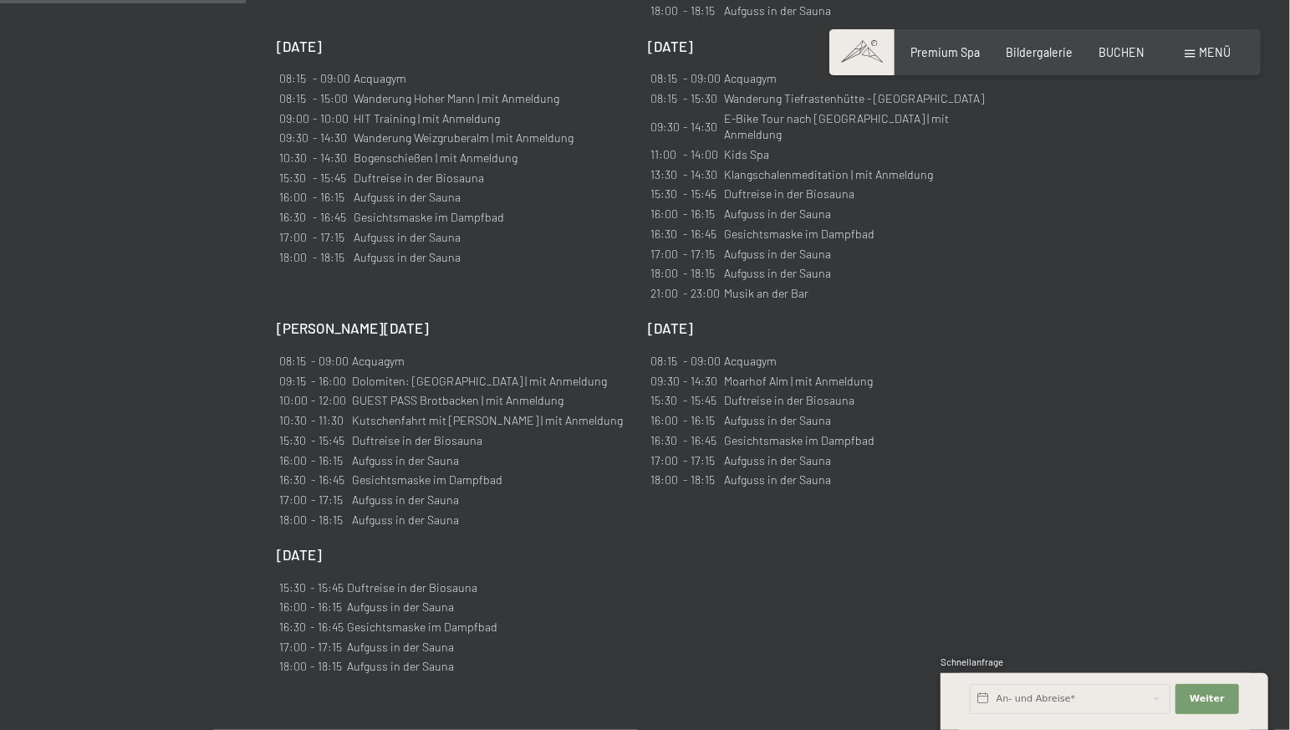
scroll to position [1492, 0]
